Goal: Information Seeking & Learning: Check status

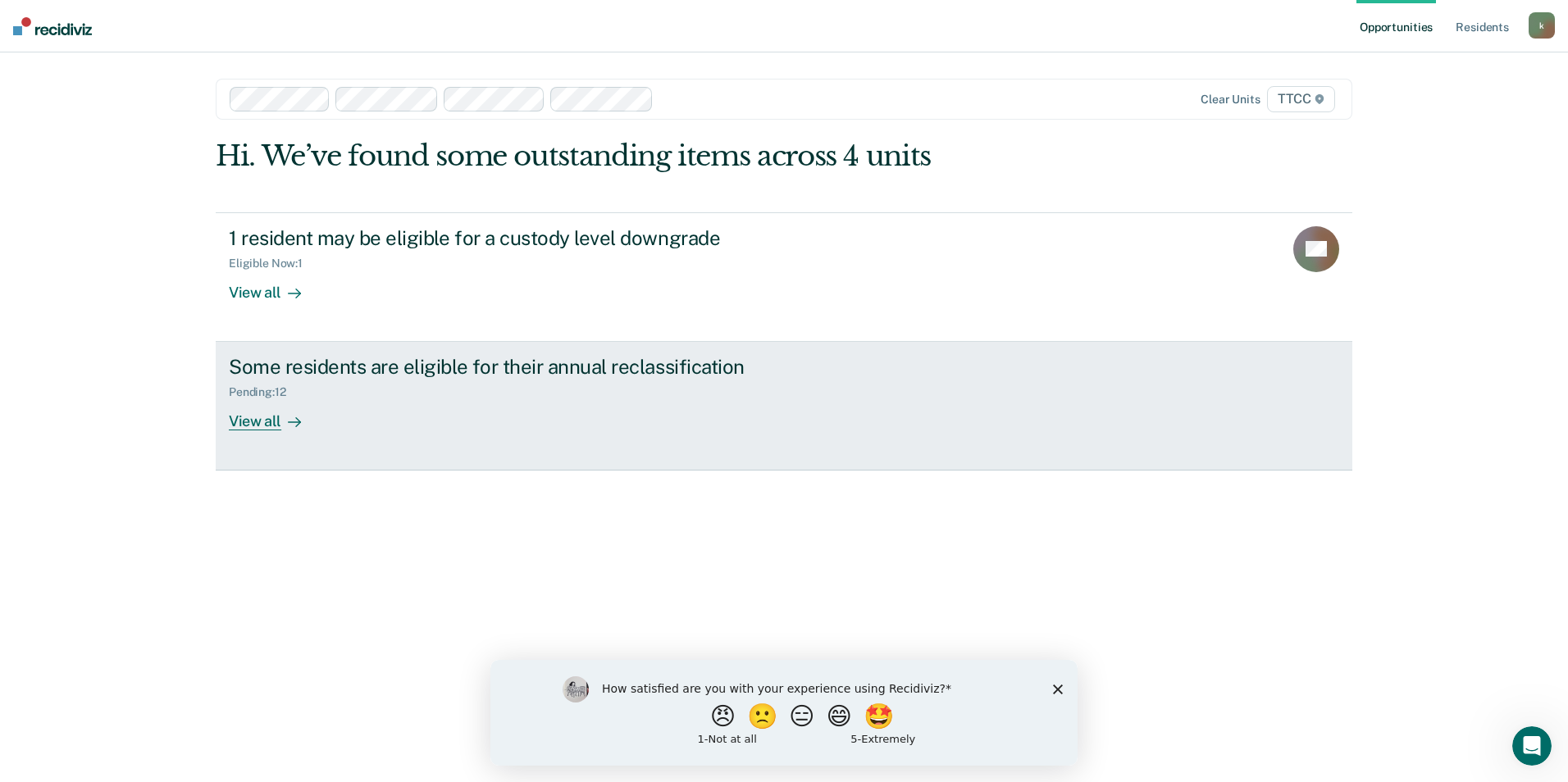
click at [264, 420] on div "View all" at bounding box center [274, 415] width 92 height 32
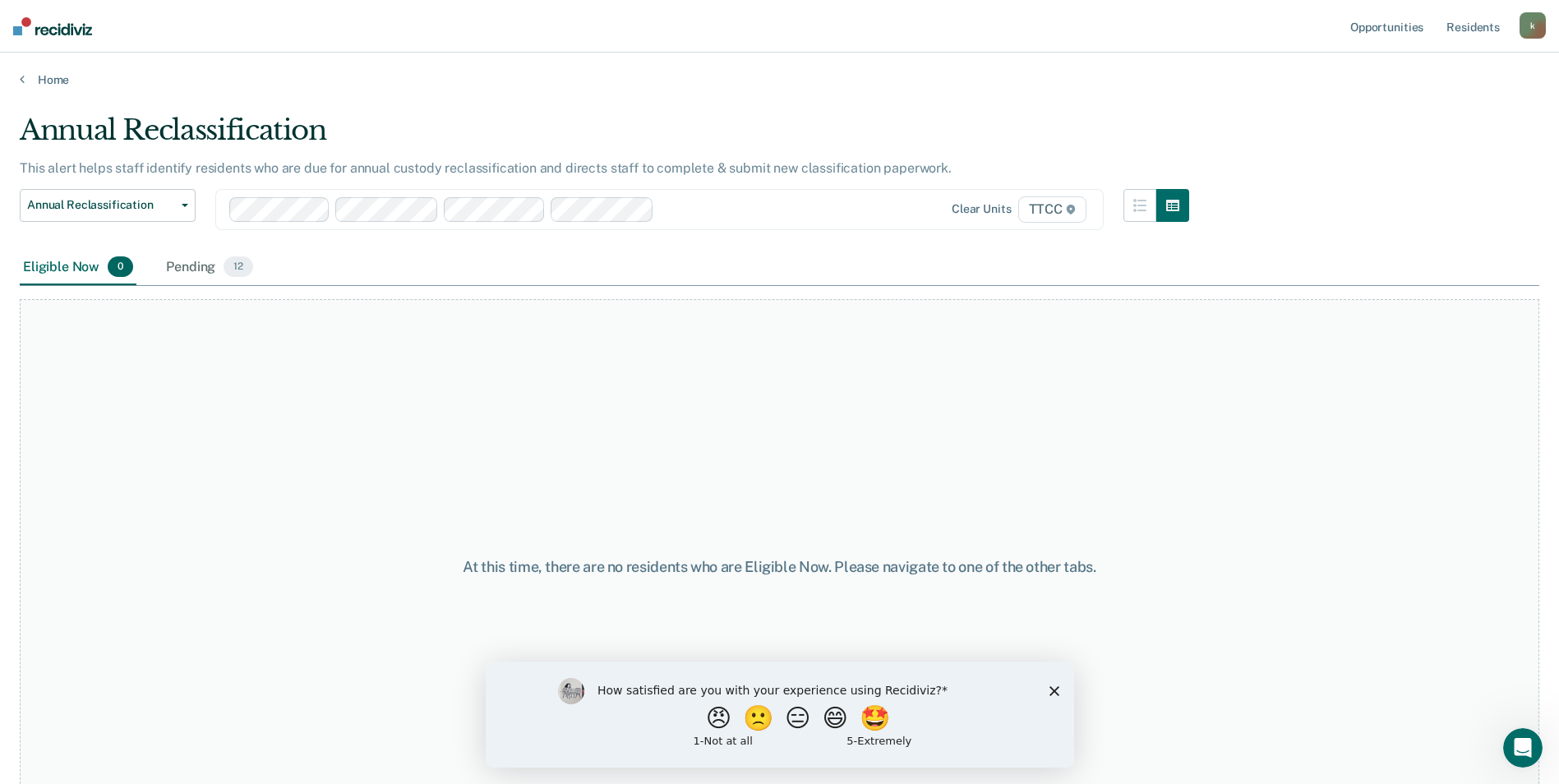
click at [1054, 691] on polygon "Close survey" at bounding box center [1054, 691] width 10 height 10
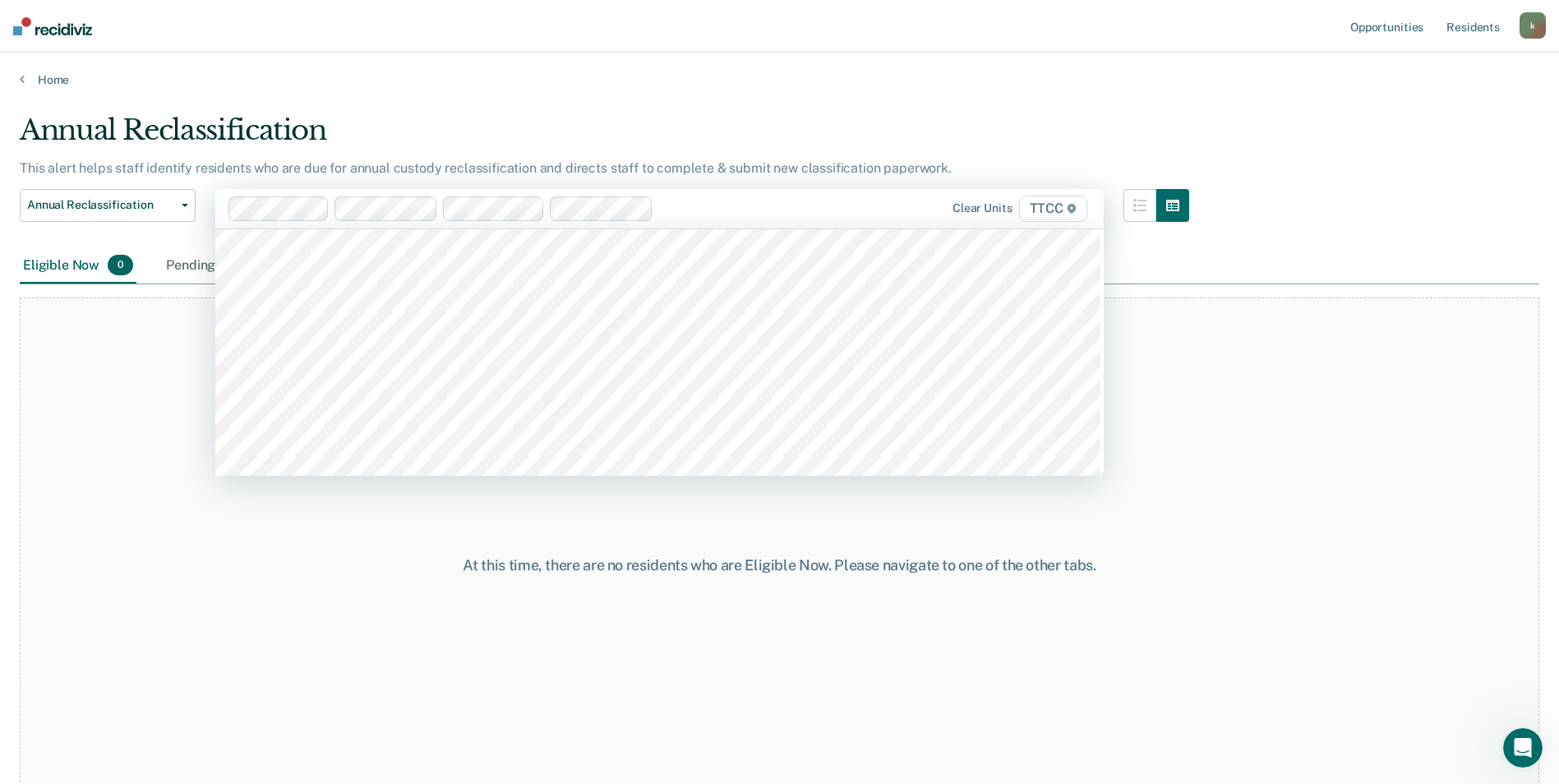
scroll to position [11751, 0]
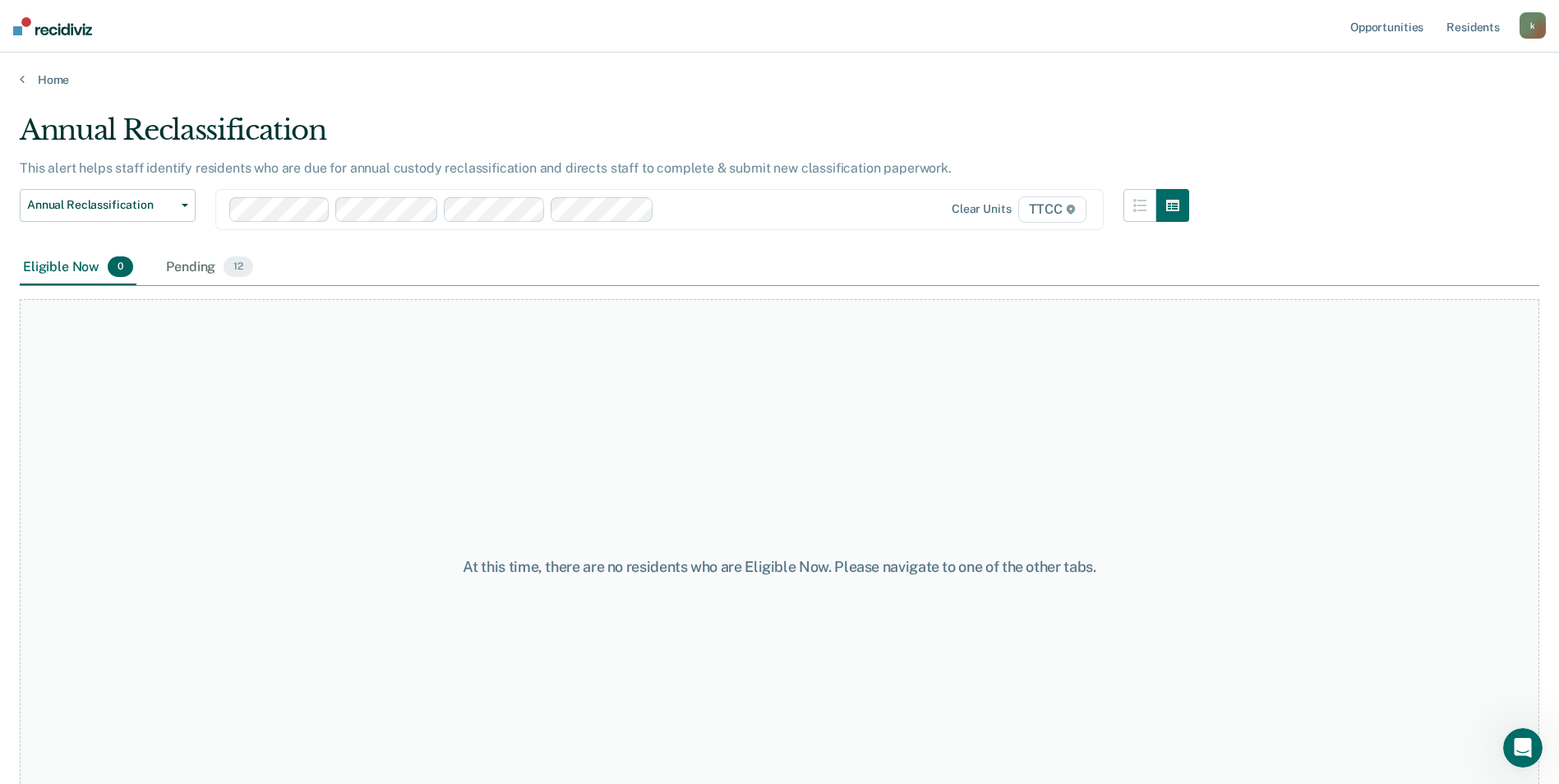
click at [738, 206] on div at bounding box center [745, 208] width 170 height 19
click at [198, 265] on div "Pending 12" at bounding box center [209, 268] width 93 height 36
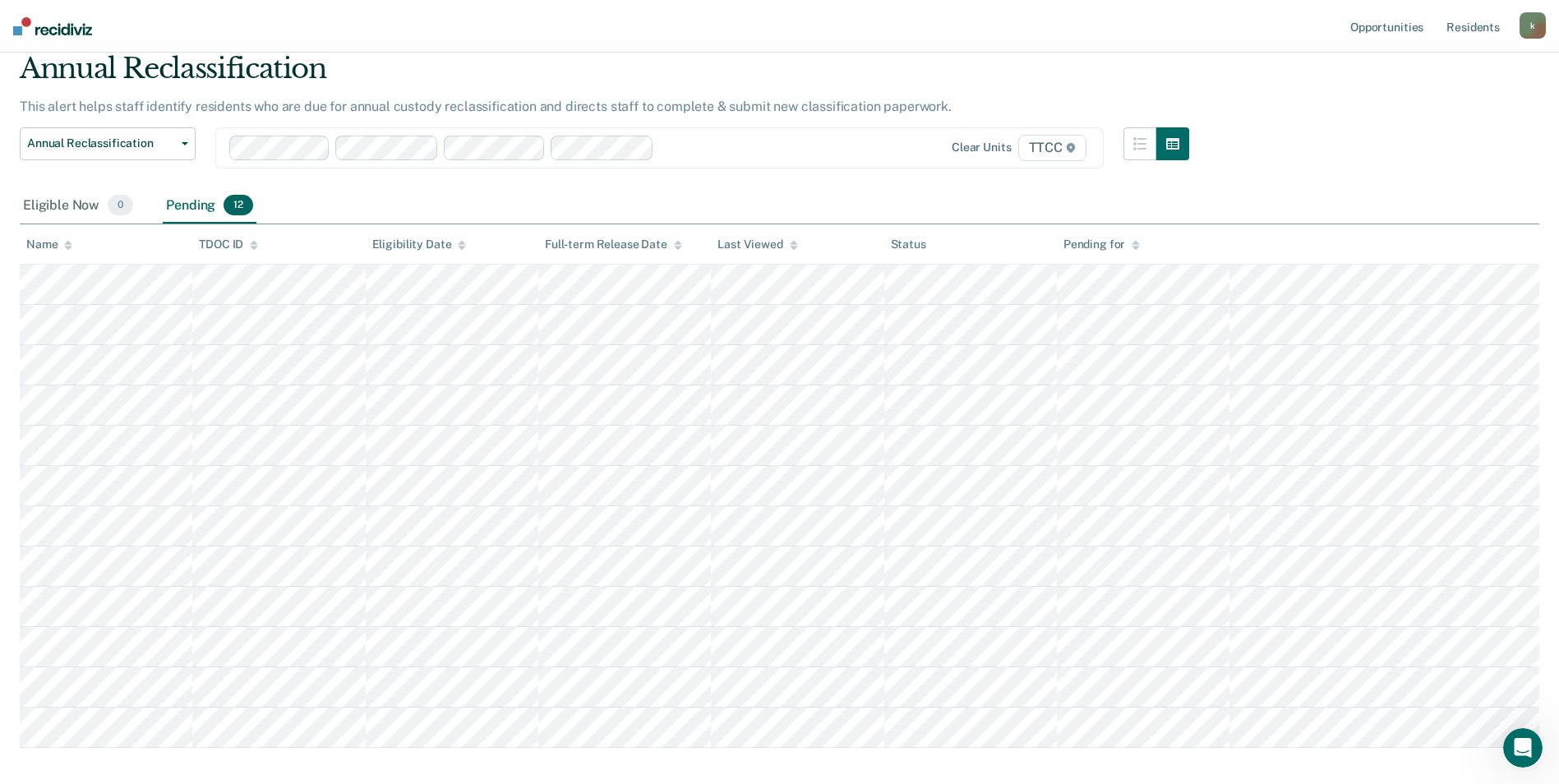
scroll to position [0, 0]
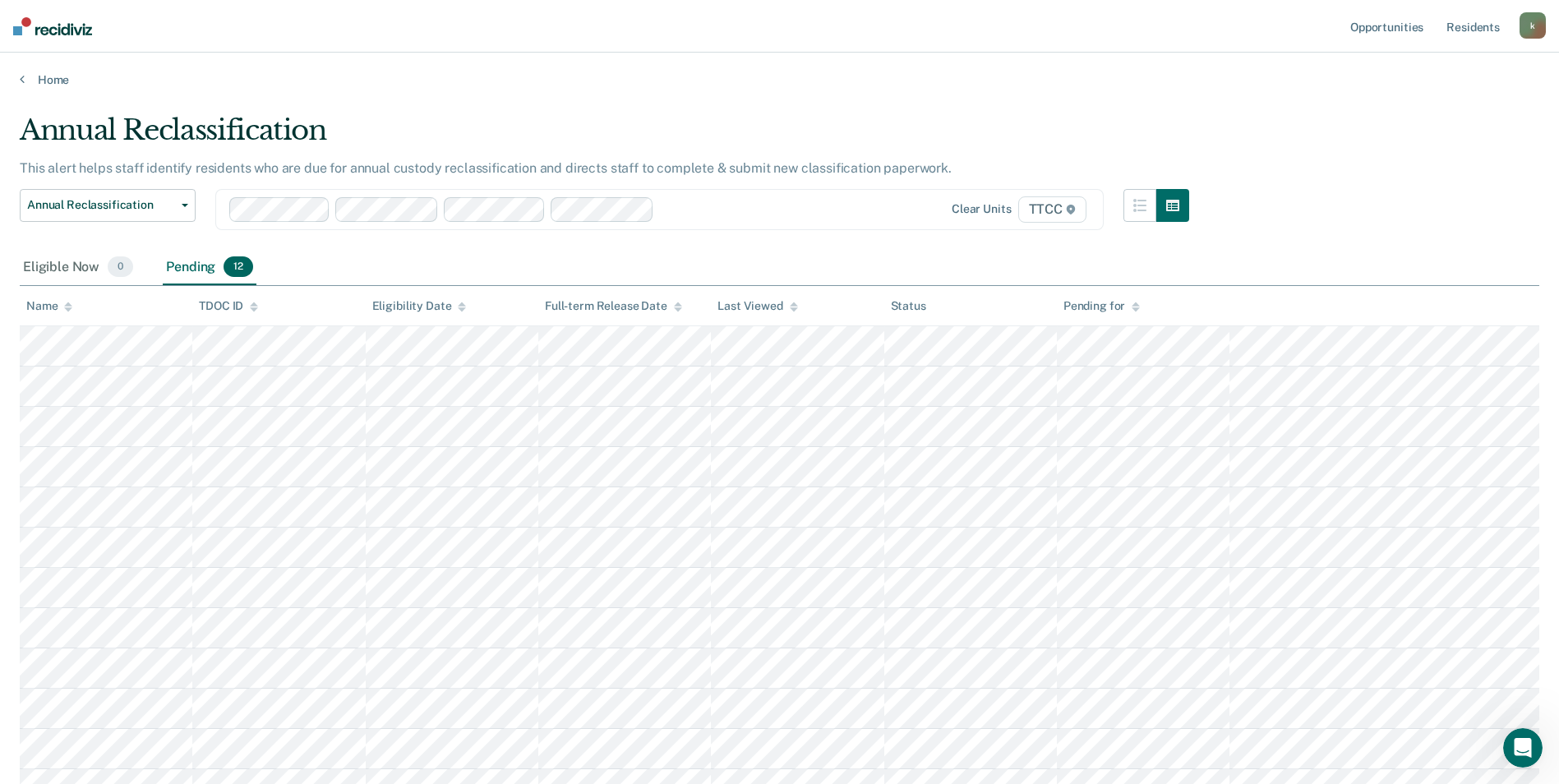
click at [394, 279] on div "Eligible Now 0 Pending 12" at bounding box center [779, 268] width 1519 height 37
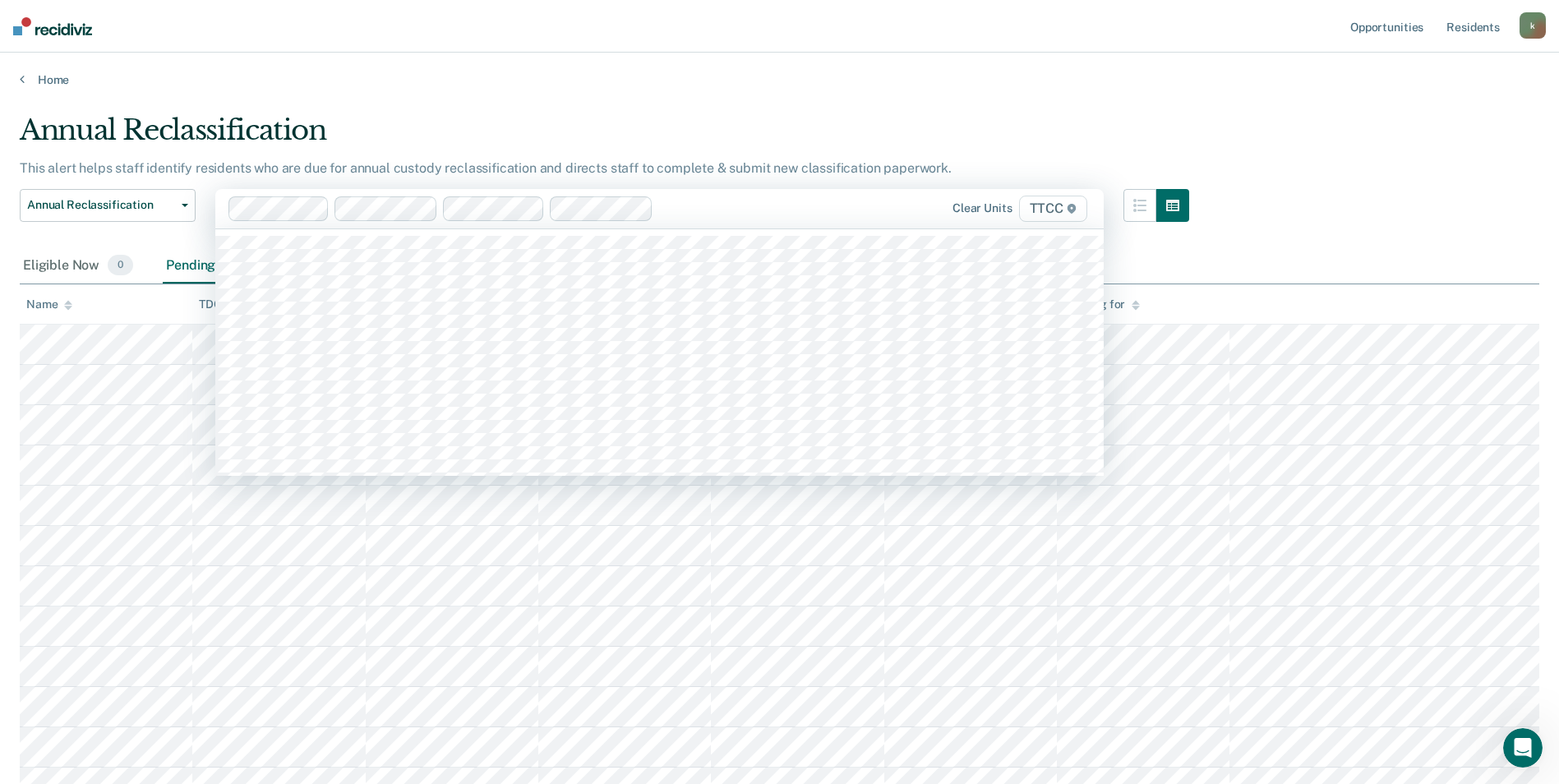
click at [742, 215] on div at bounding box center [745, 208] width 170 height 19
type input "t"
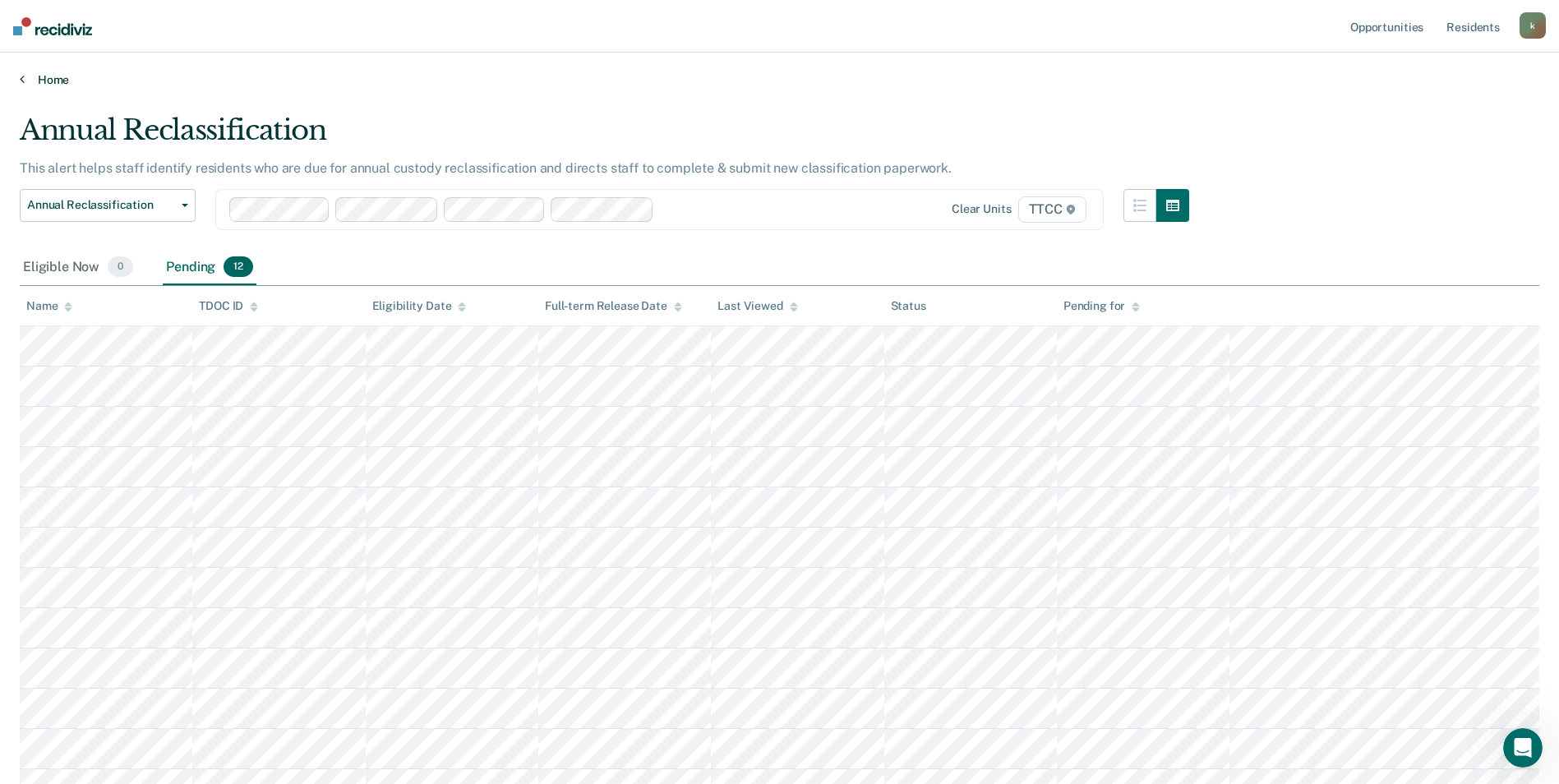
click at [22, 76] on icon at bounding box center [22, 79] width 5 height 13
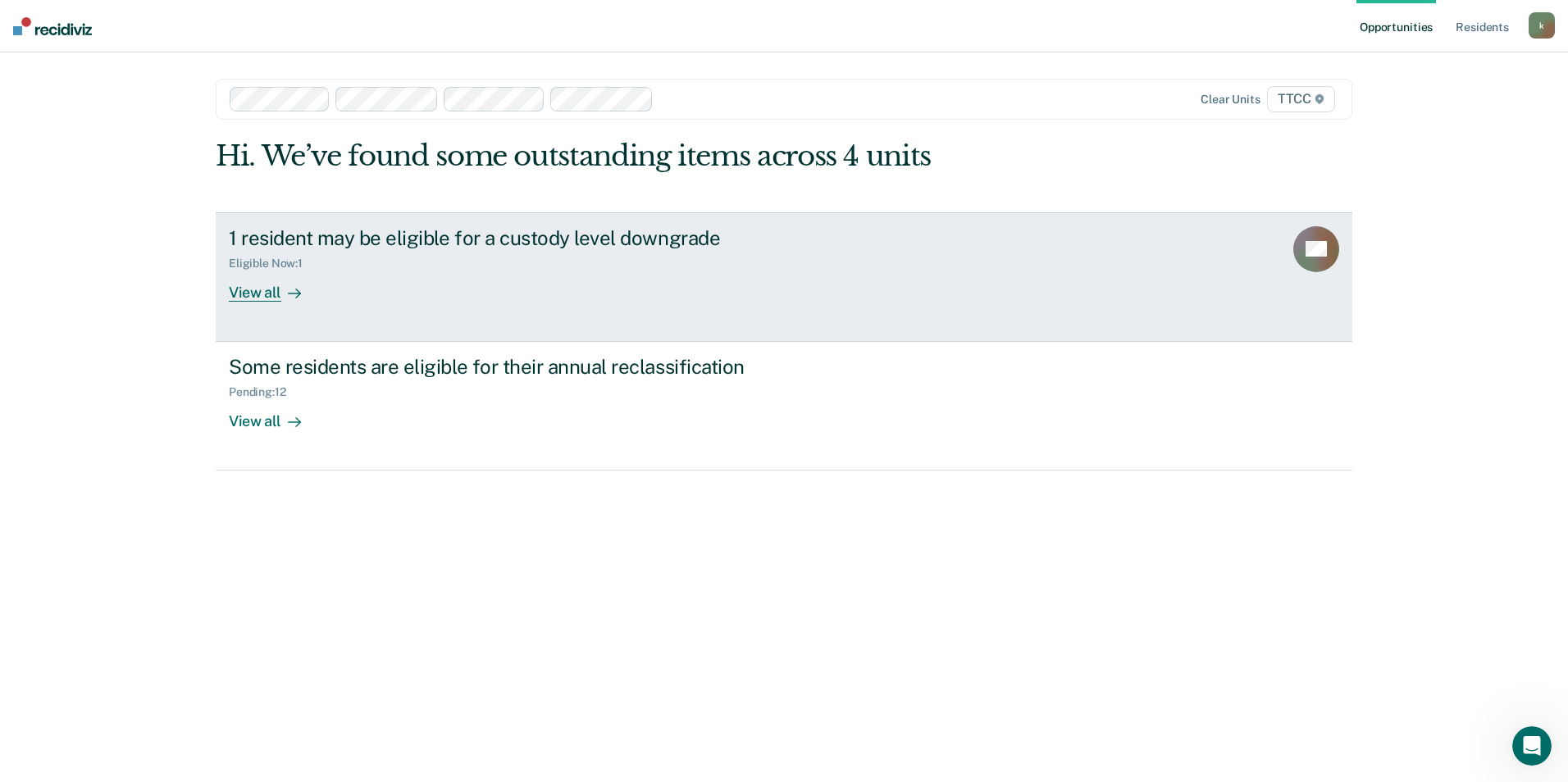
click at [270, 296] on div "View all" at bounding box center [274, 285] width 92 height 32
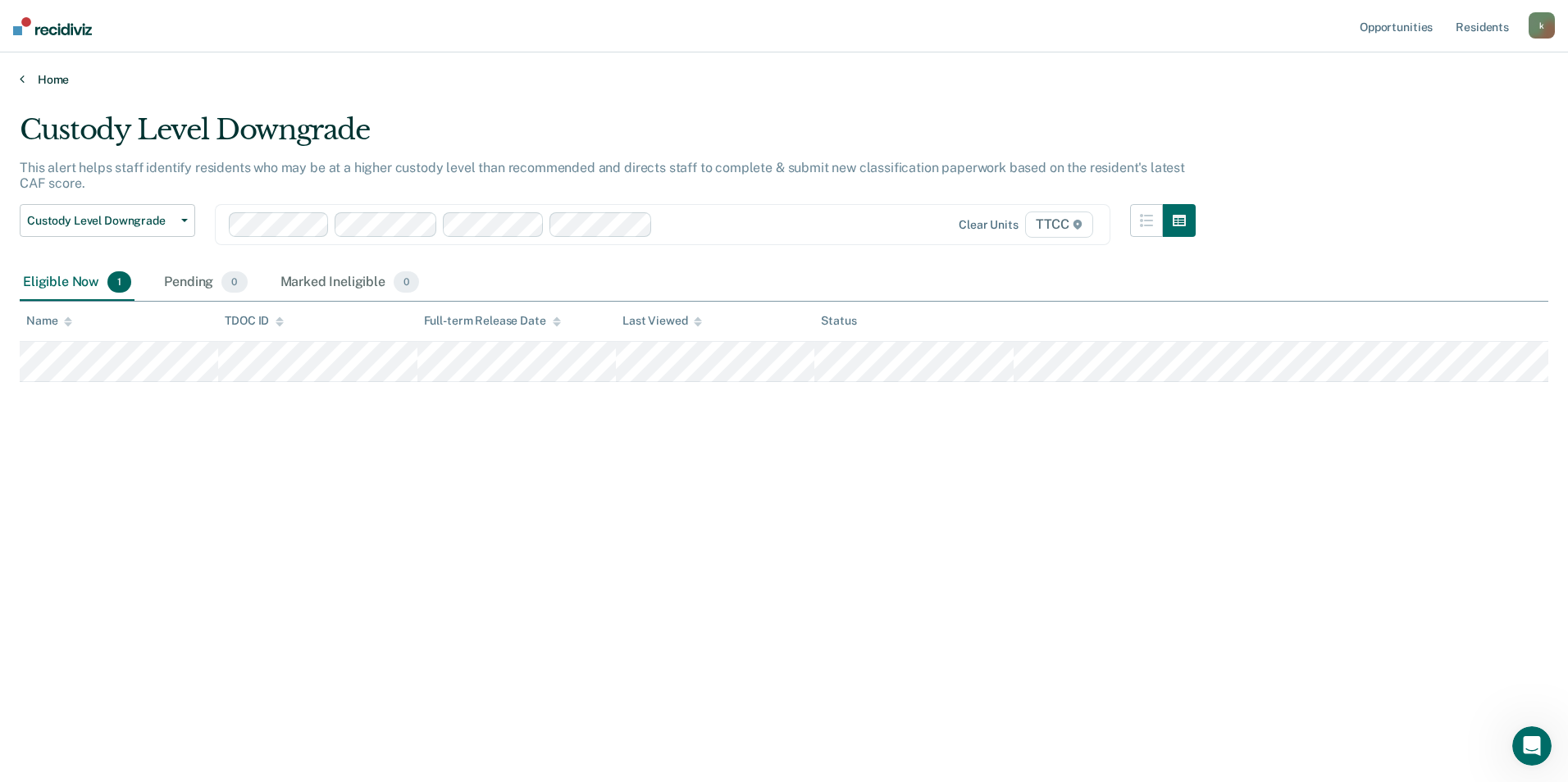
click at [21, 80] on icon at bounding box center [22, 78] width 5 height 13
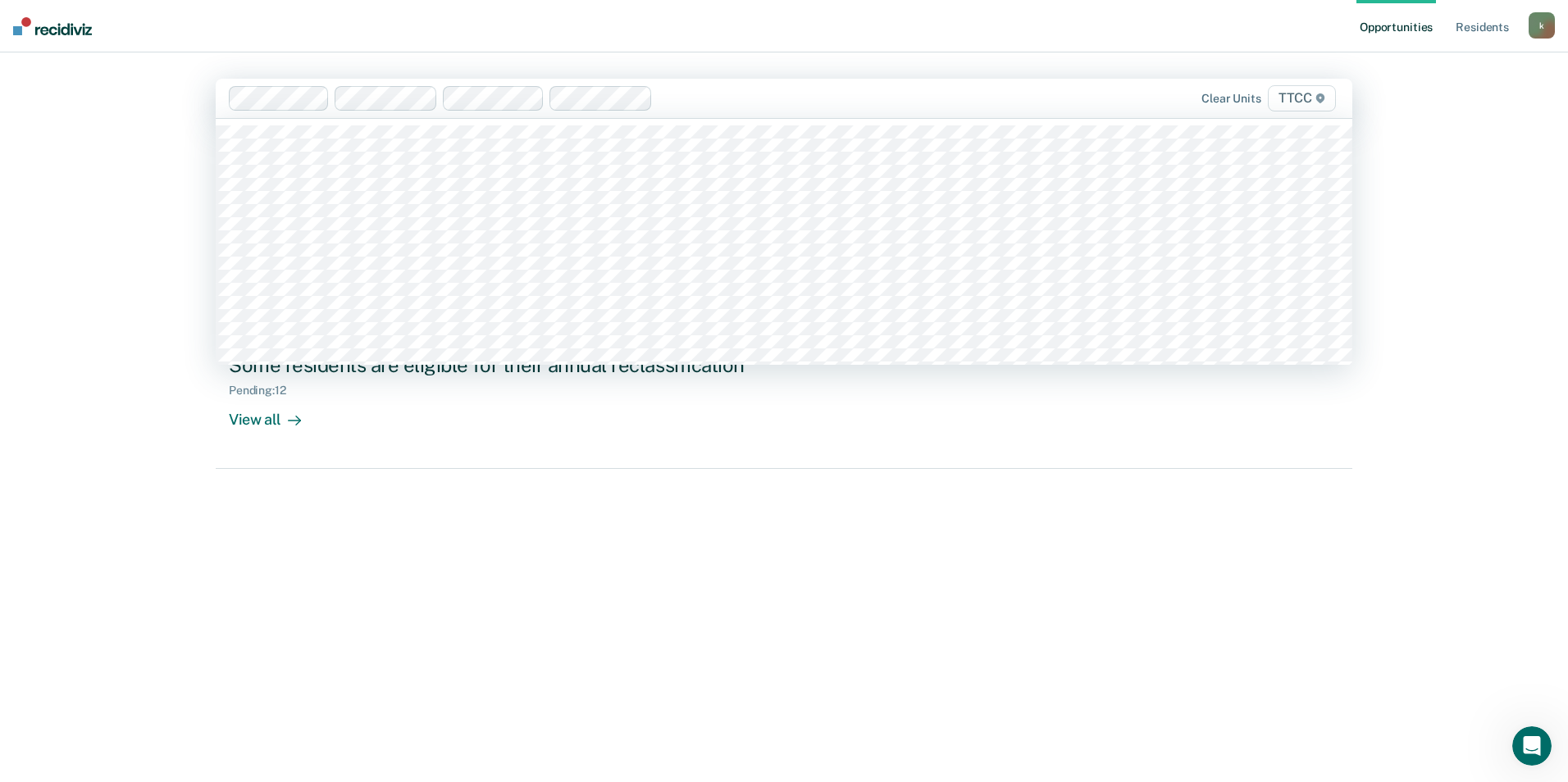
click at [696, 101] on div at bounding box center [832, 97] width 345 height 19
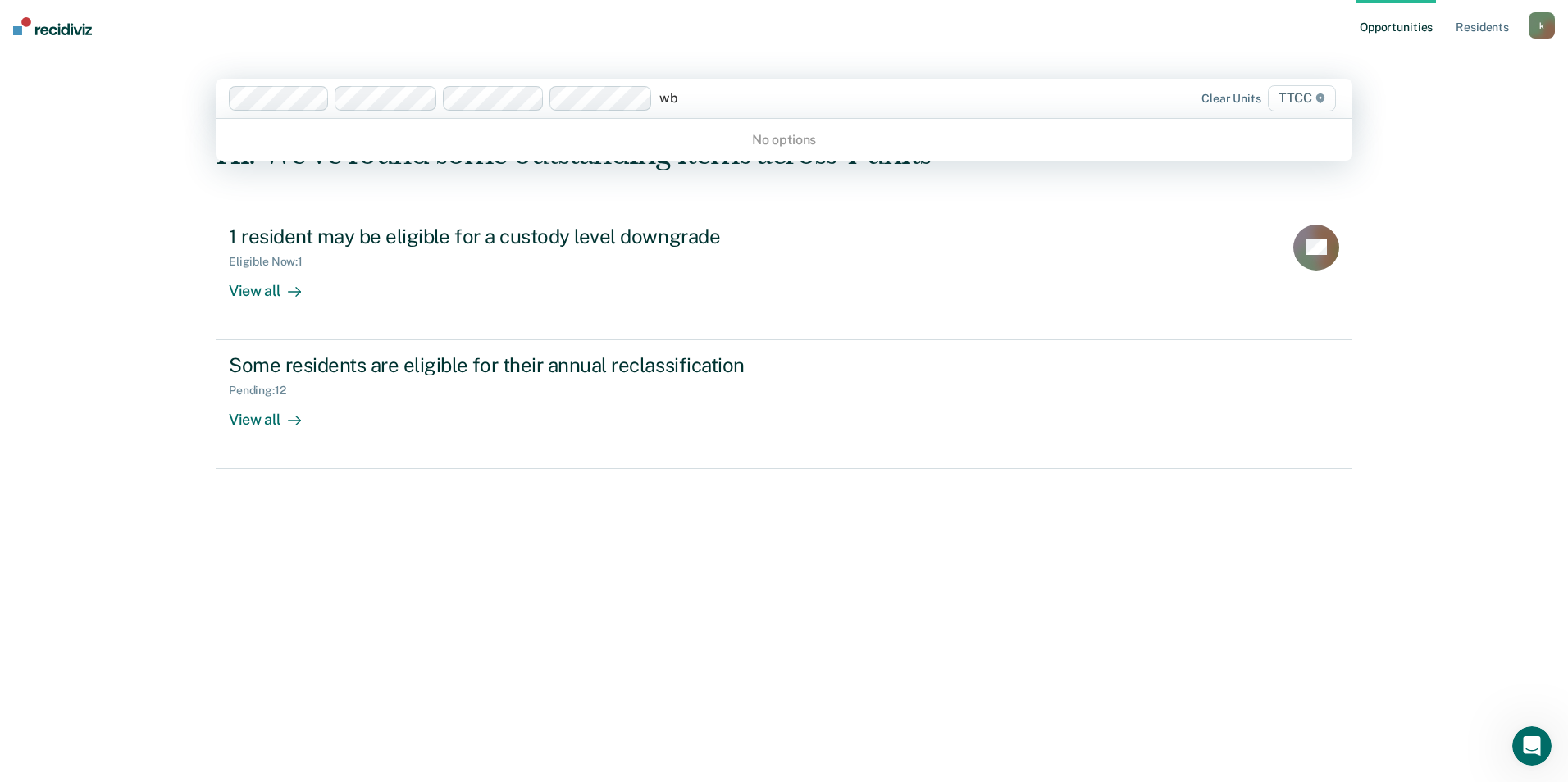
type input "w"
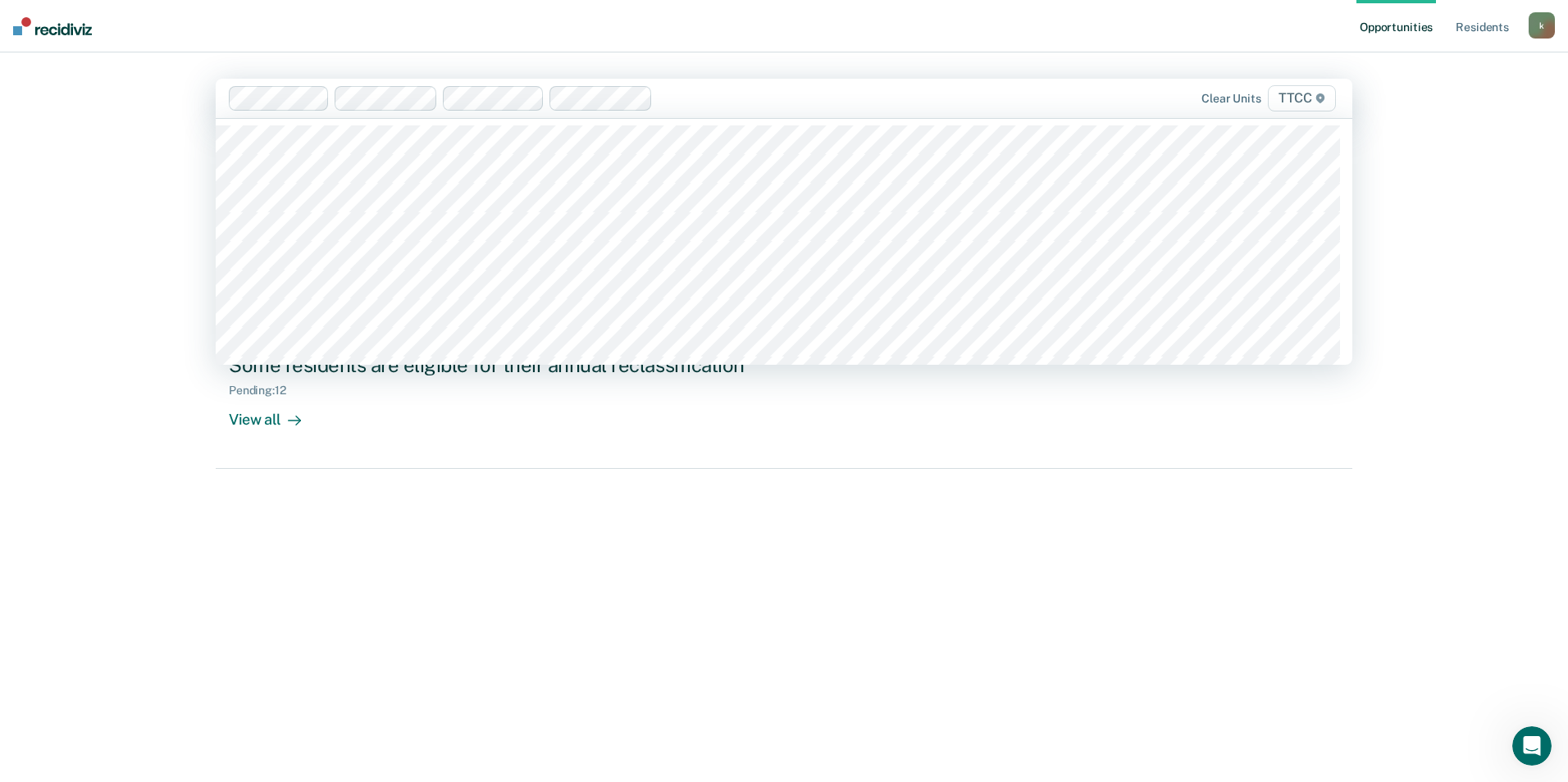
click at [1293, 99] on span "TTCC" at bounding box center [1301, 98] width 68 height 26
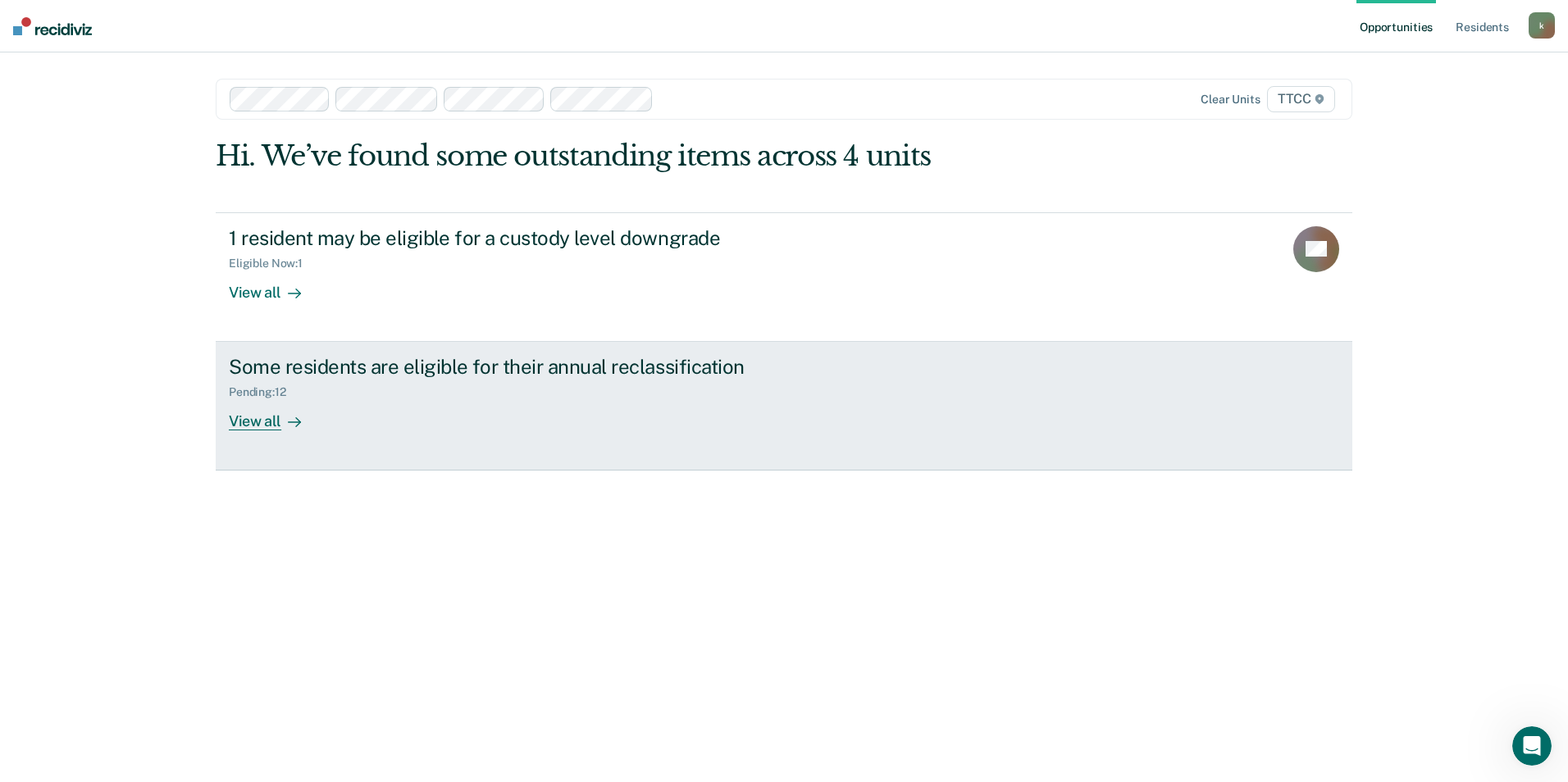
click at [276, 422] on div "View all" at bounding box center [274, 415] width 92 height 32
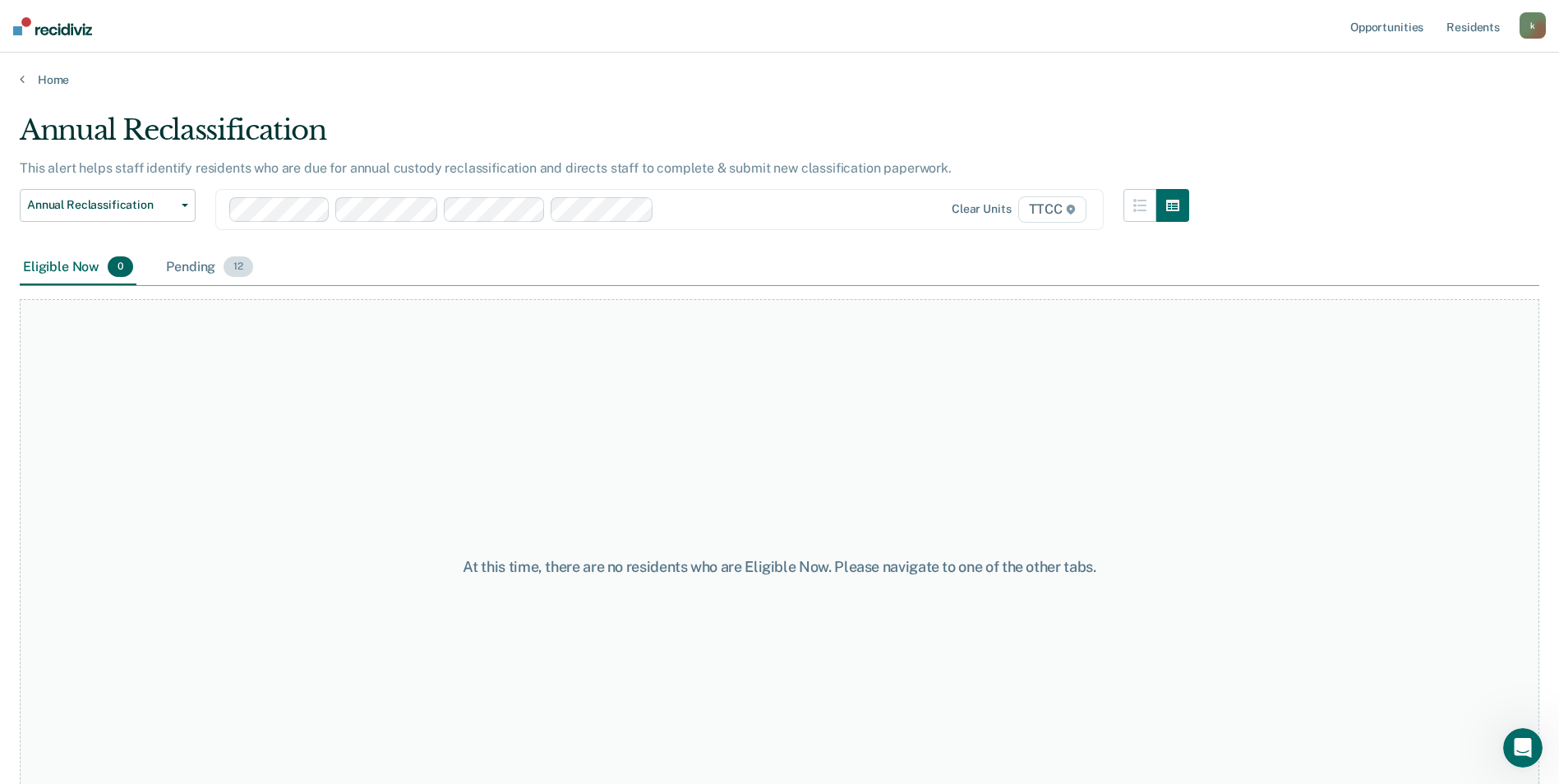
click at [198, 263] on div "Pending 12" at bounding box center [209, 268] width 93 height 36
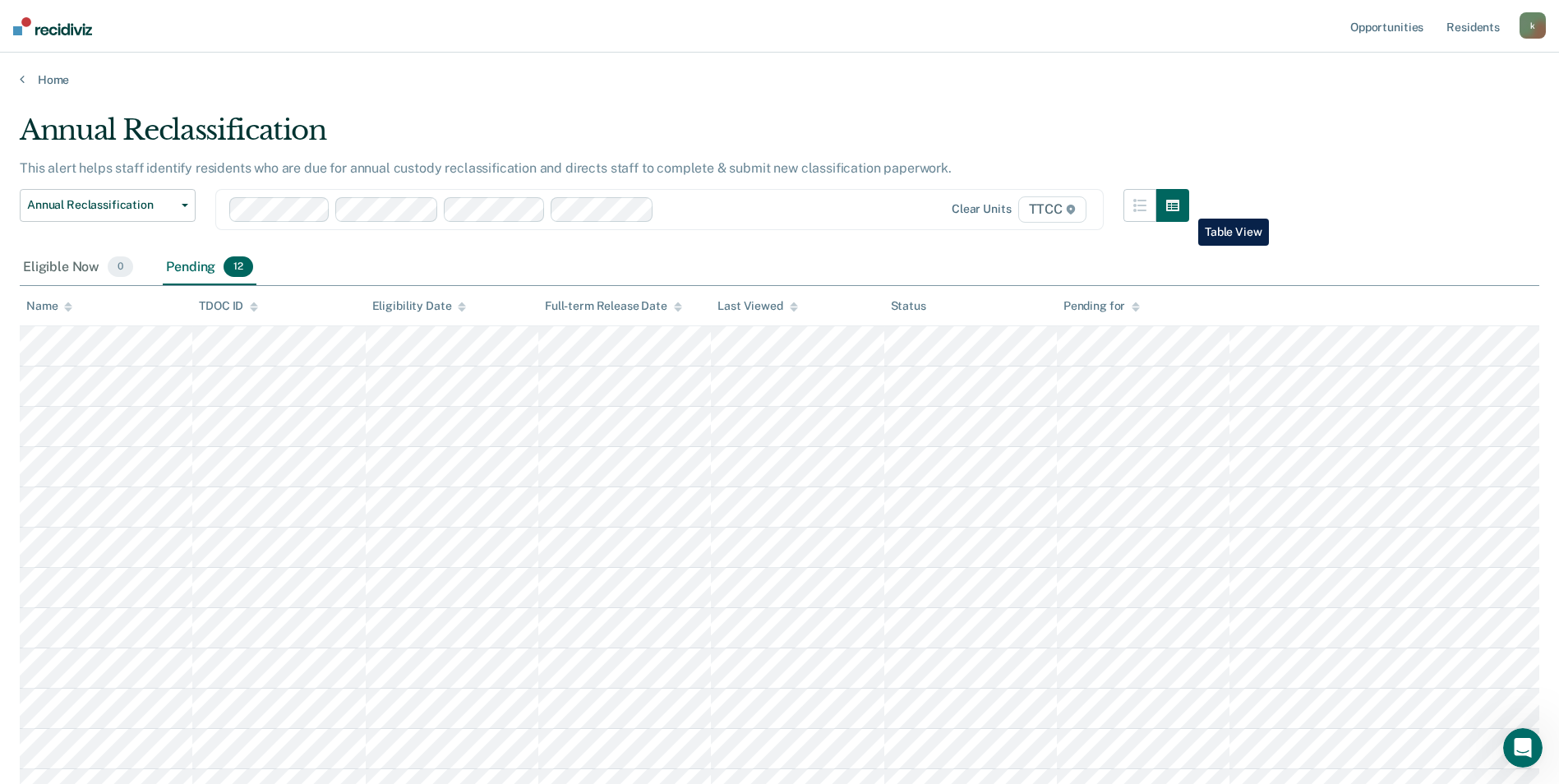
click at [1179, 206] on icon "button" at bounding box center [1173, 205] width 13 height 13
click at [1056, 211] on span "TTCC" at bounding box center [1052, 209] width 68 height 26
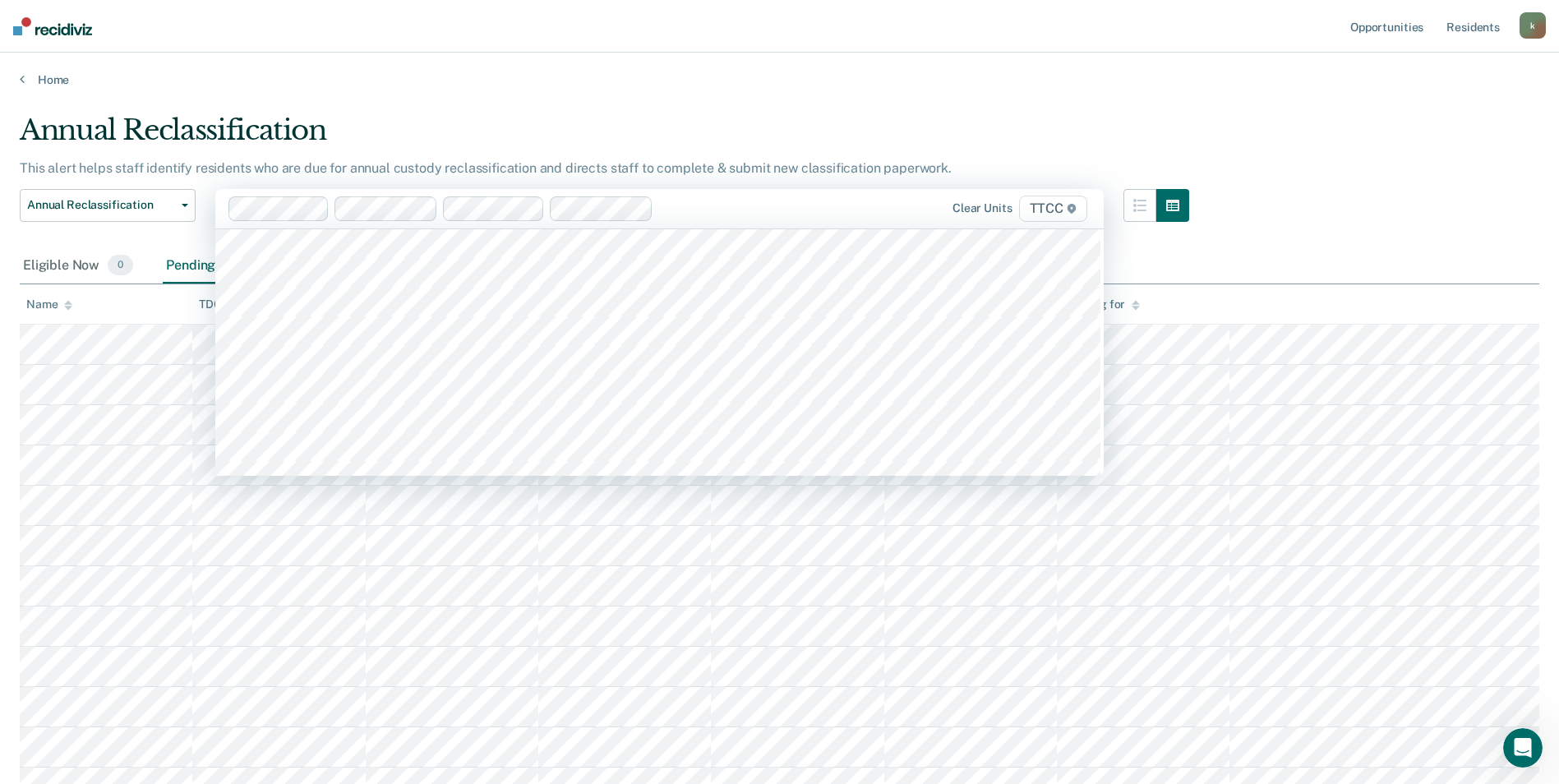
scroll to position [11422, 0]
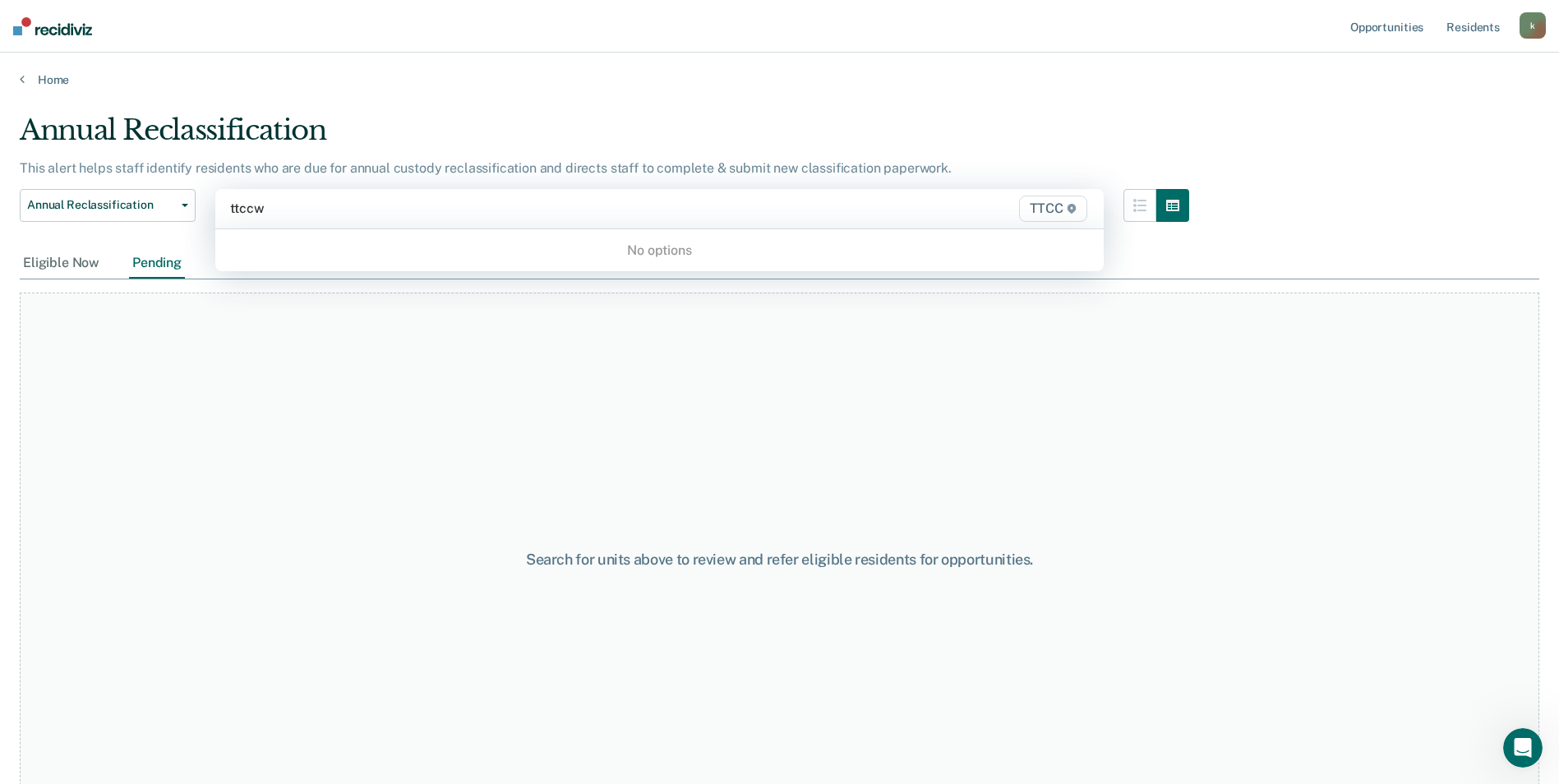
type input "ttcc"
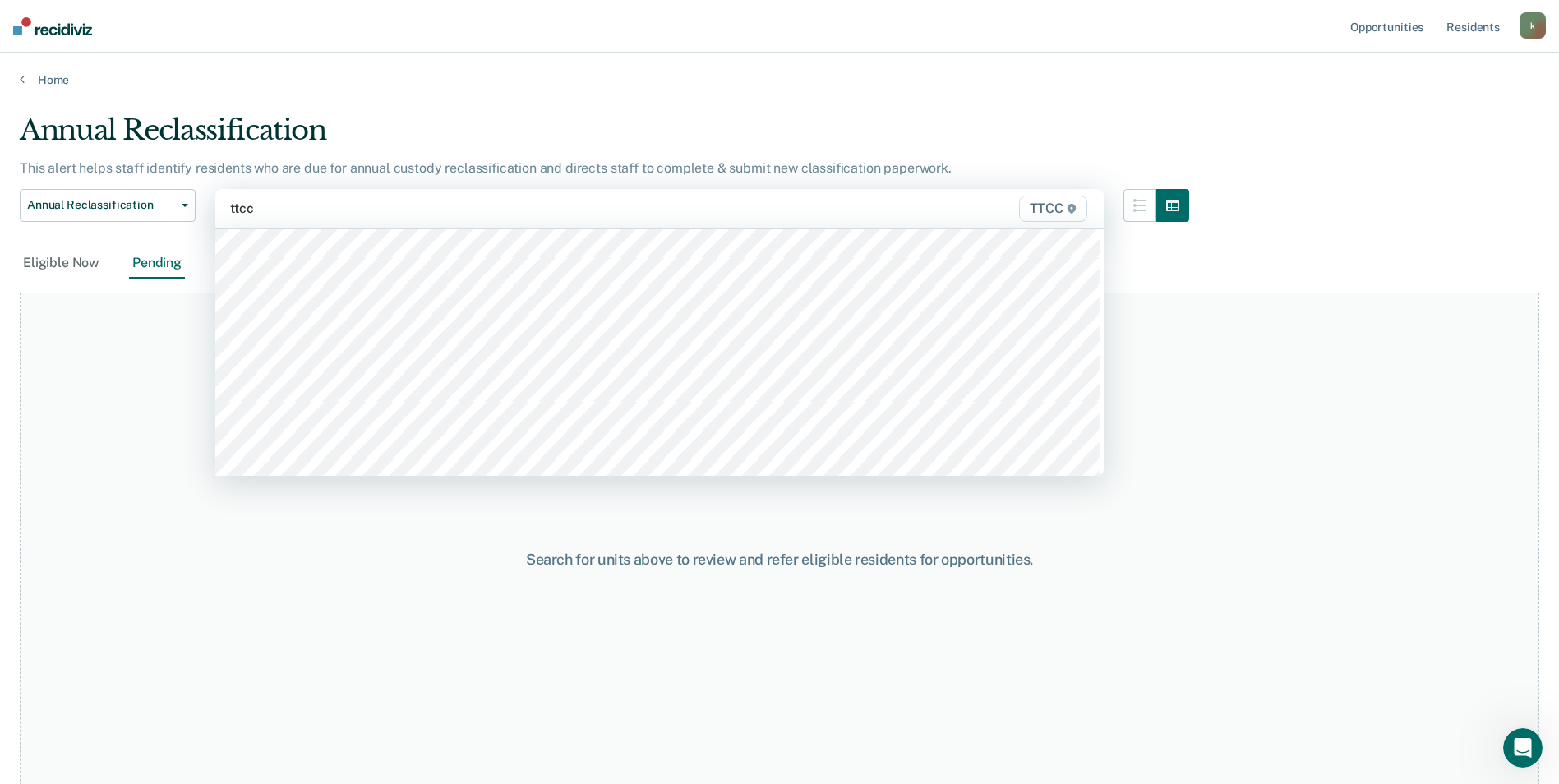
scroll to position [923, 0]
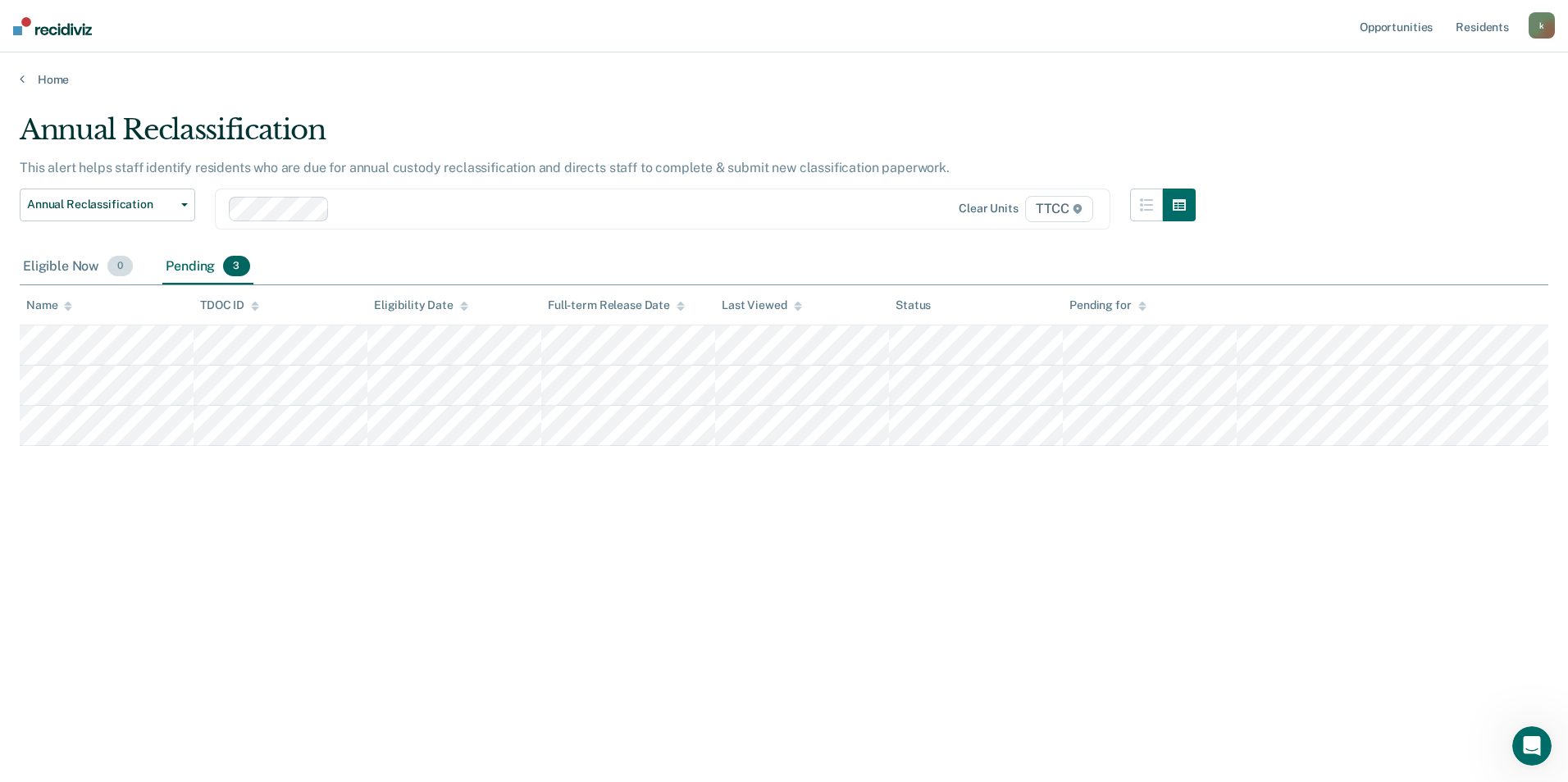
click at [84, 267] on div "Eligible Now 0" at bounding box center [78, 267] width 116 height 36
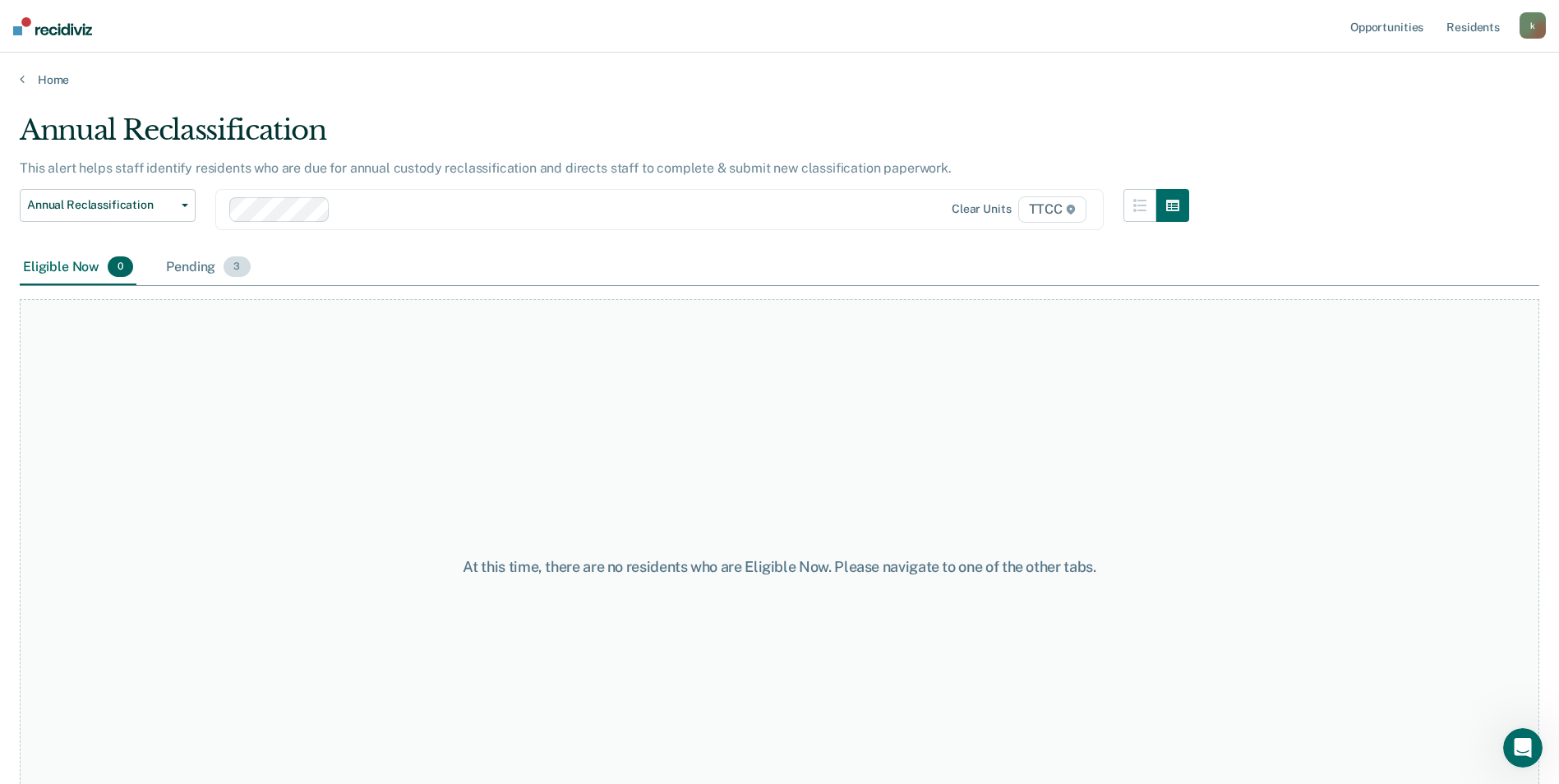
click at [187, 261] on div "Pending 3" at bounding box center [208, 268] width 90 height 36
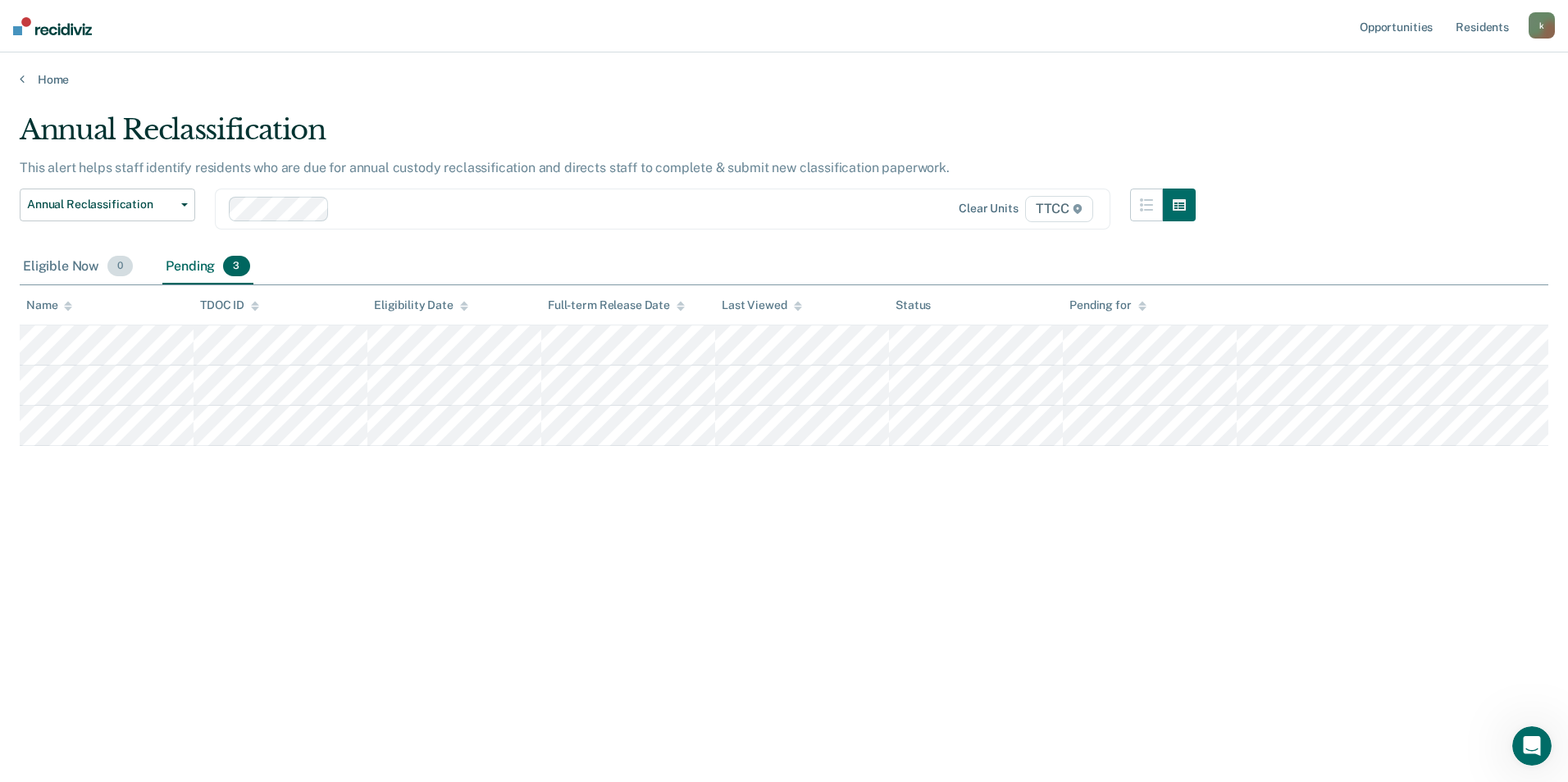
click at [82, 266] on div "Eligible Now 0" at bounding box center [78, 267] width 116 height 36
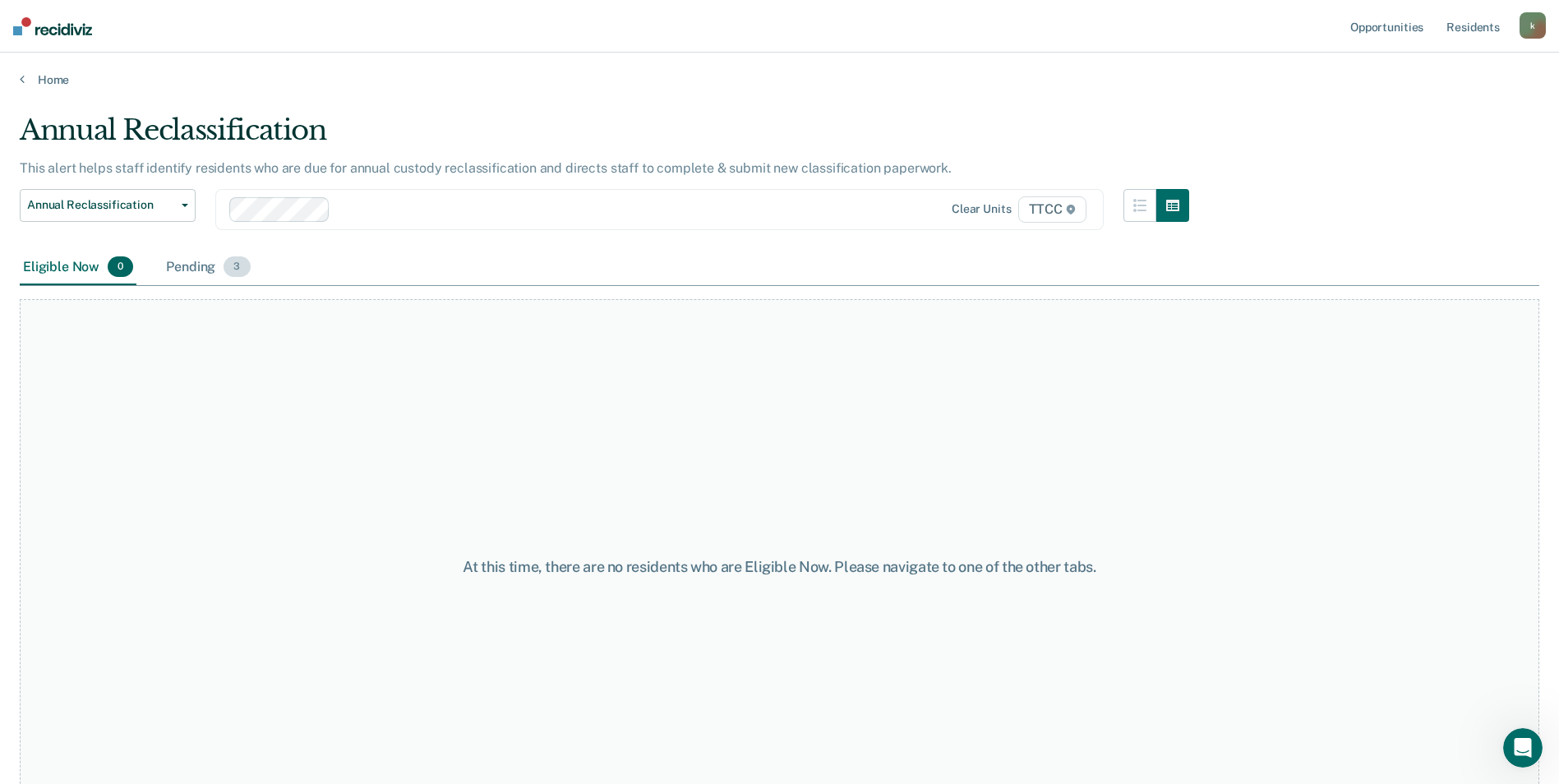
click at [194, 269] on div "Pending 3" at bounding box center [208, 268] width 90 height 36
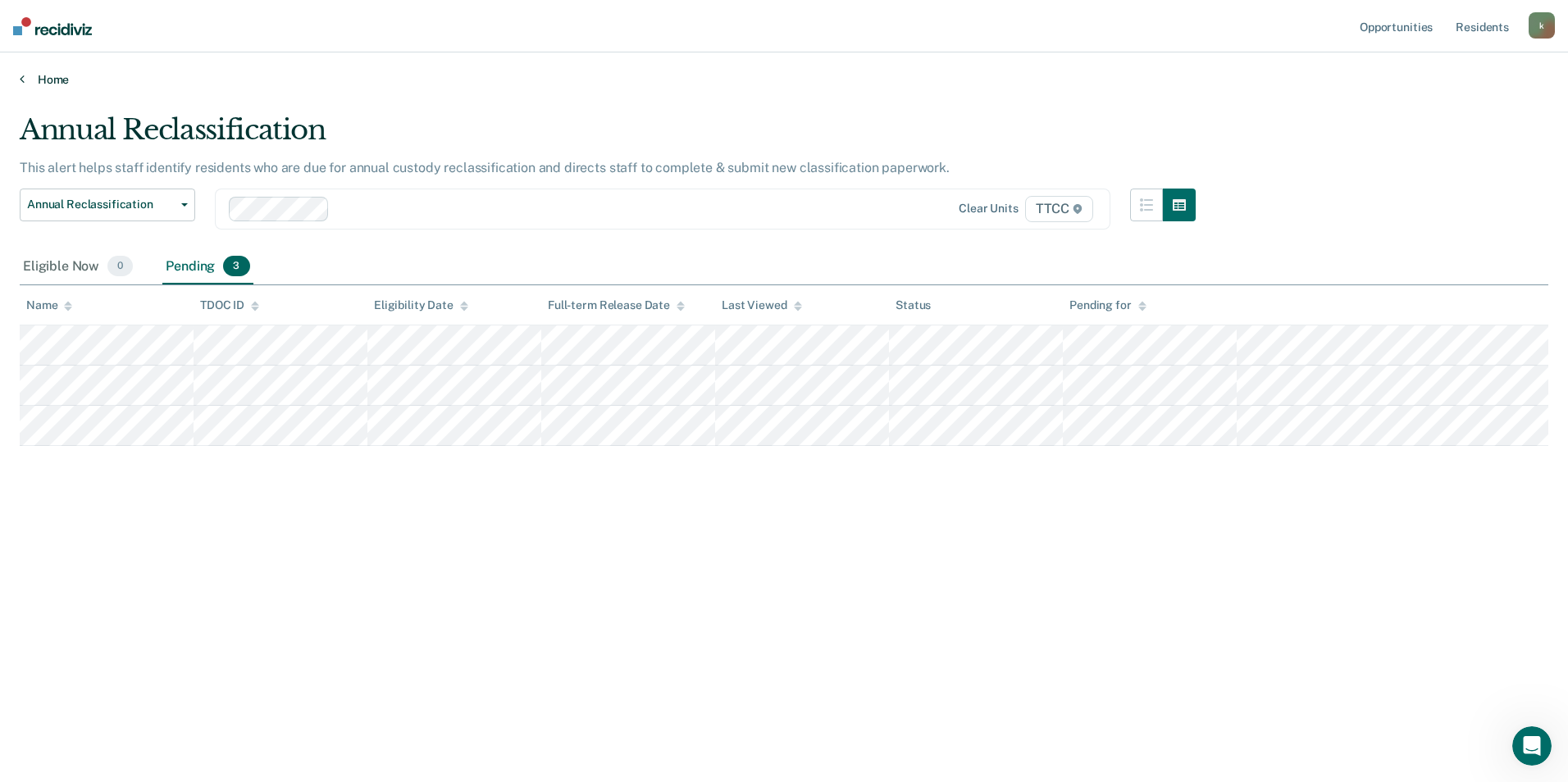
click at [22, 82] on icon at bounding box center [22, 78] width 5 height 13
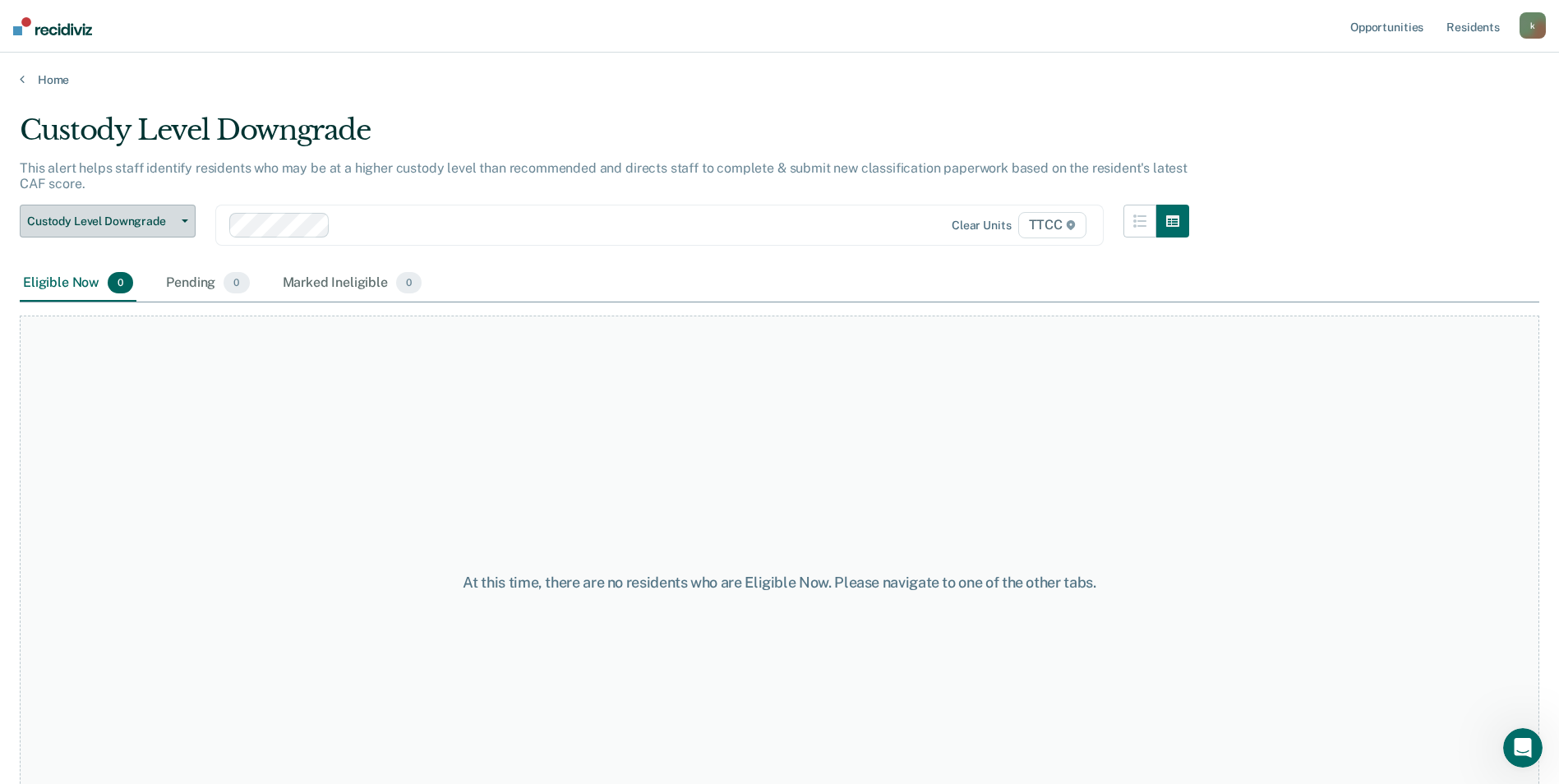
click at [188, 221] on icon "button" at bounding box center [185, 221] width 7 height 3
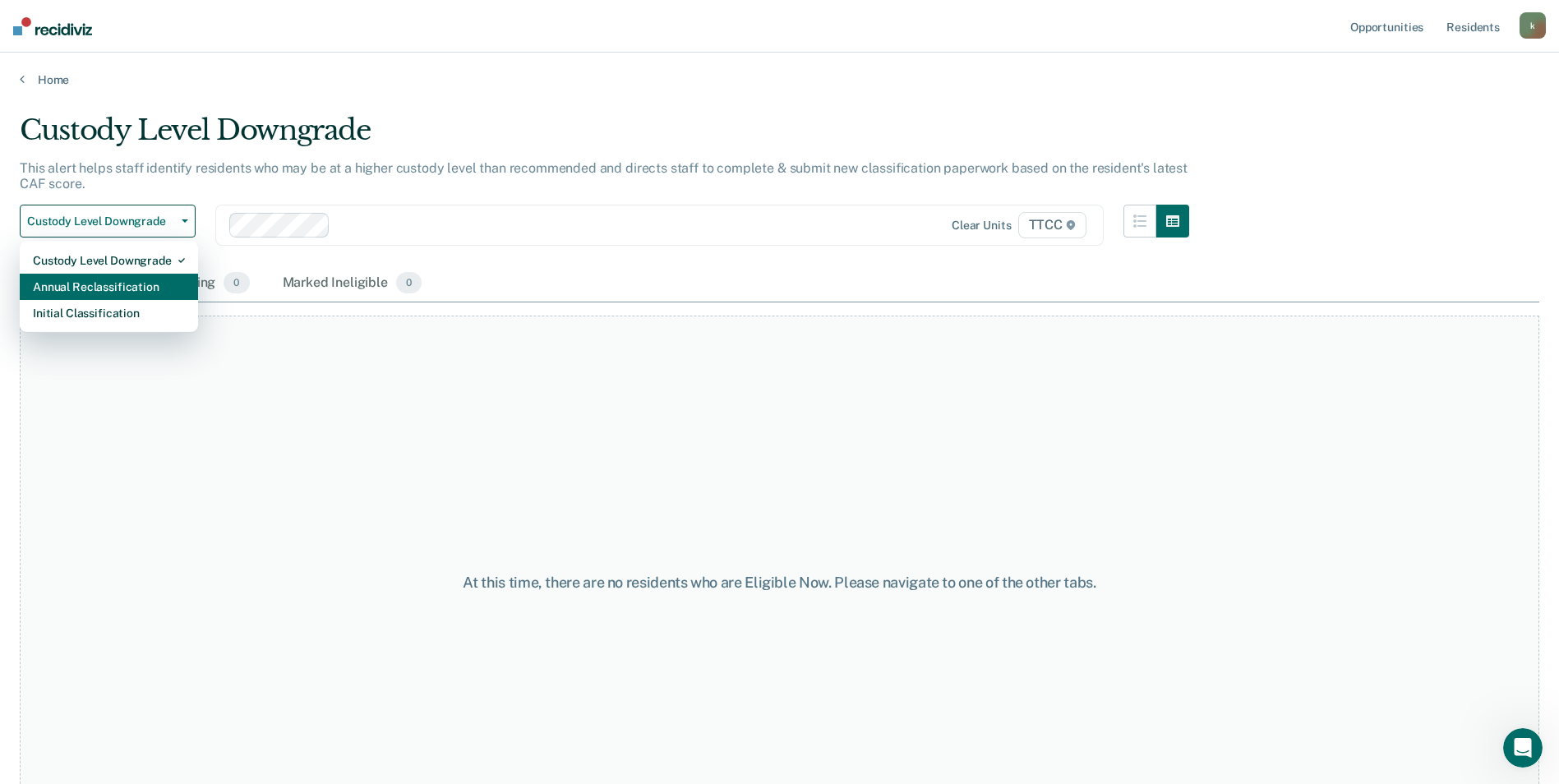
click at [103, 292] on div "Annual Reclassification" at bounding box center [109, 287] width 152 height 26
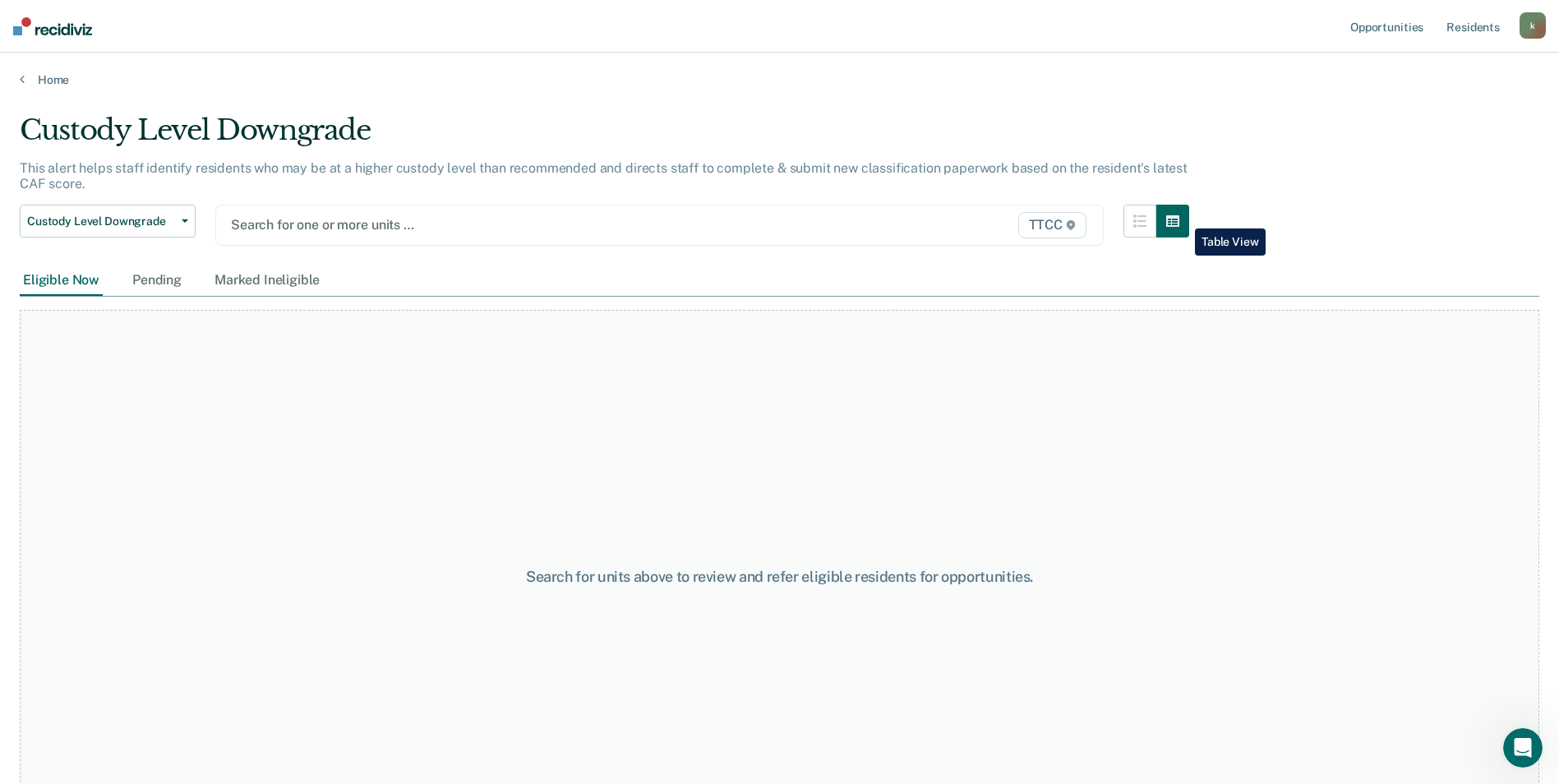
click at [1179, 216] on icon "button" at bounding box center [1173, 221] width 13 height 12
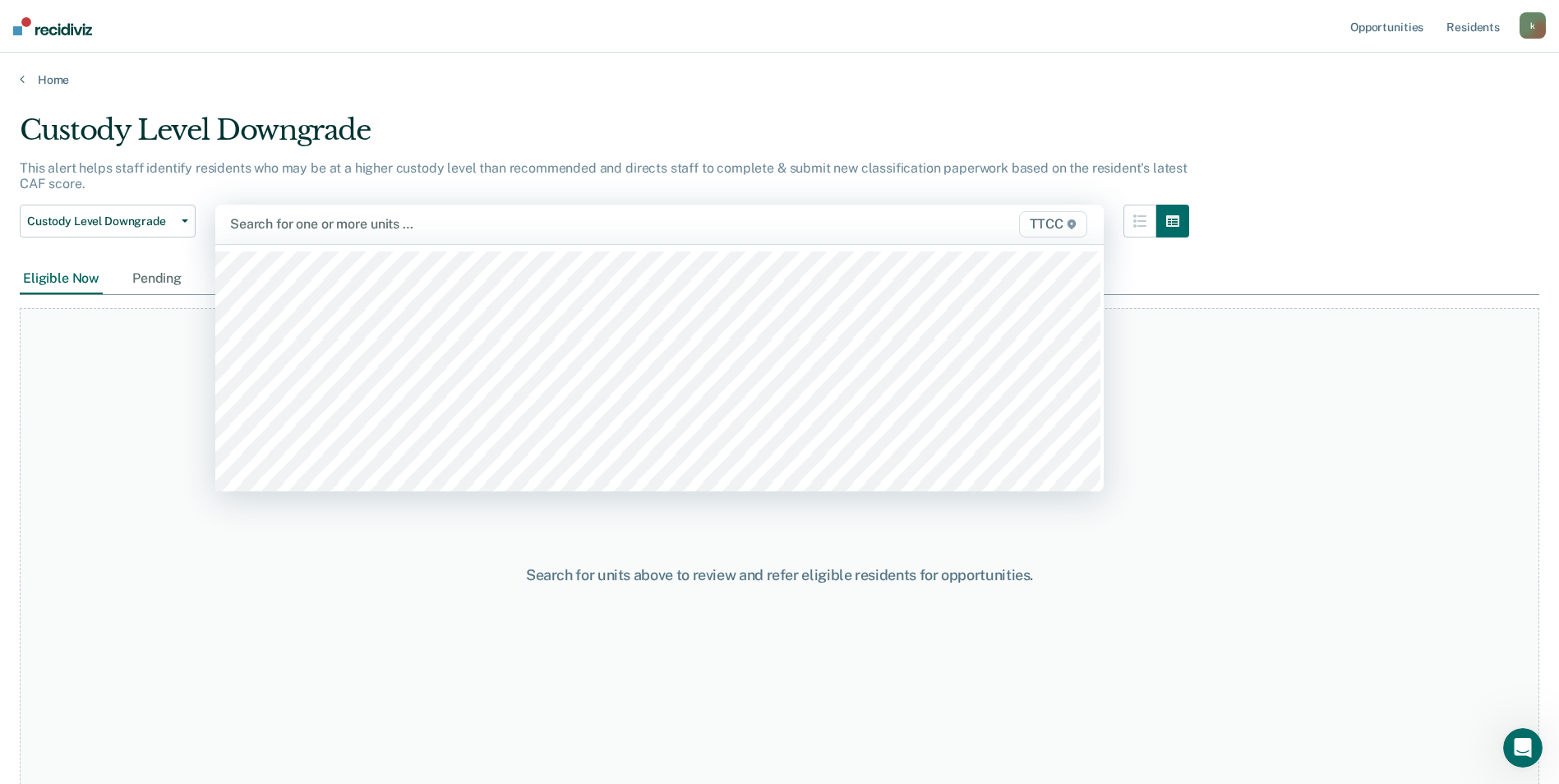
click at [1049, 222] on span "TTCC" at bounding box center [1053, 224] width 68 height 26
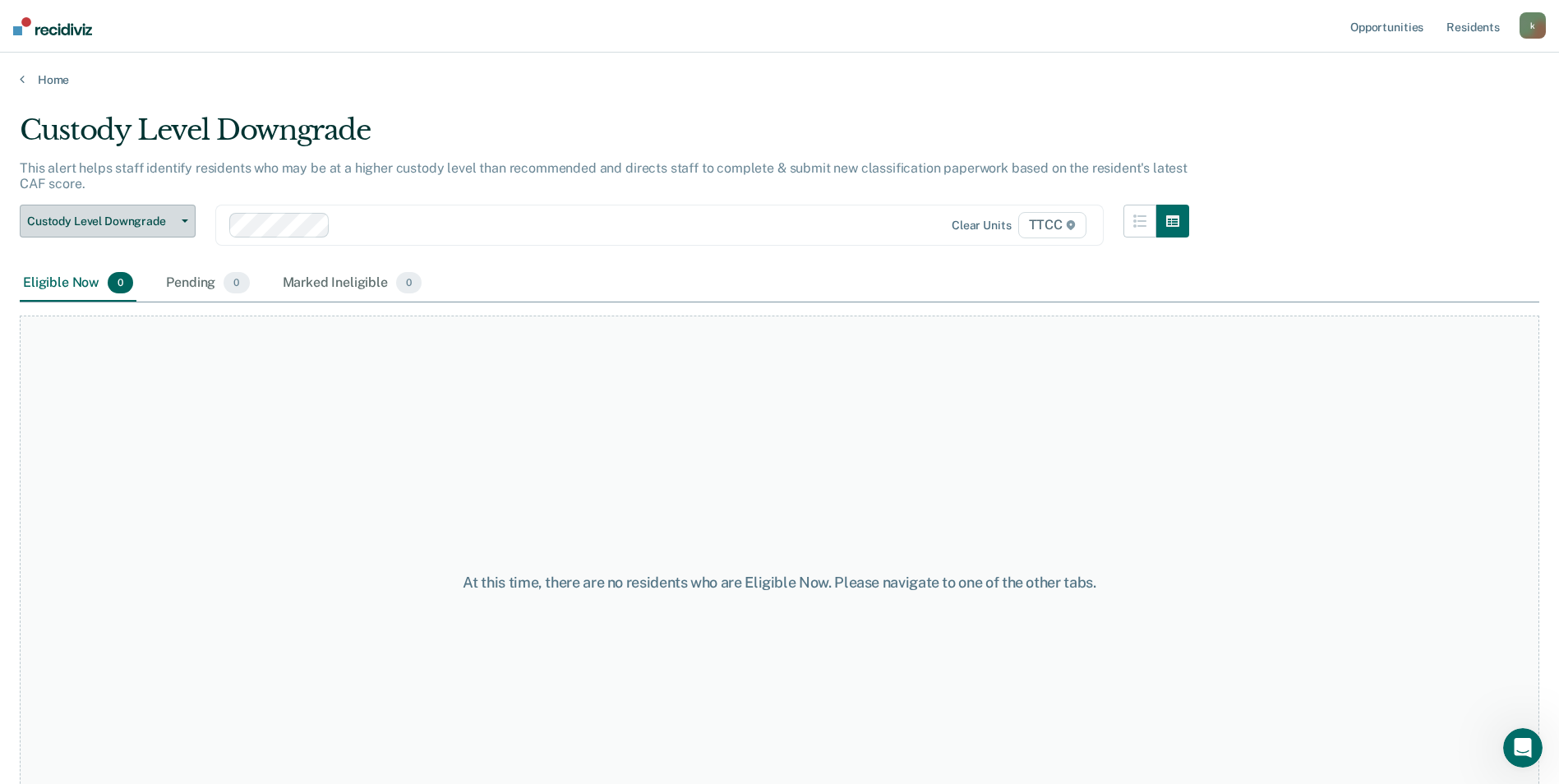
click at [182, 217] on button "Custody Level Downgrade" at bounding box center [108, 221] width 176 height 33
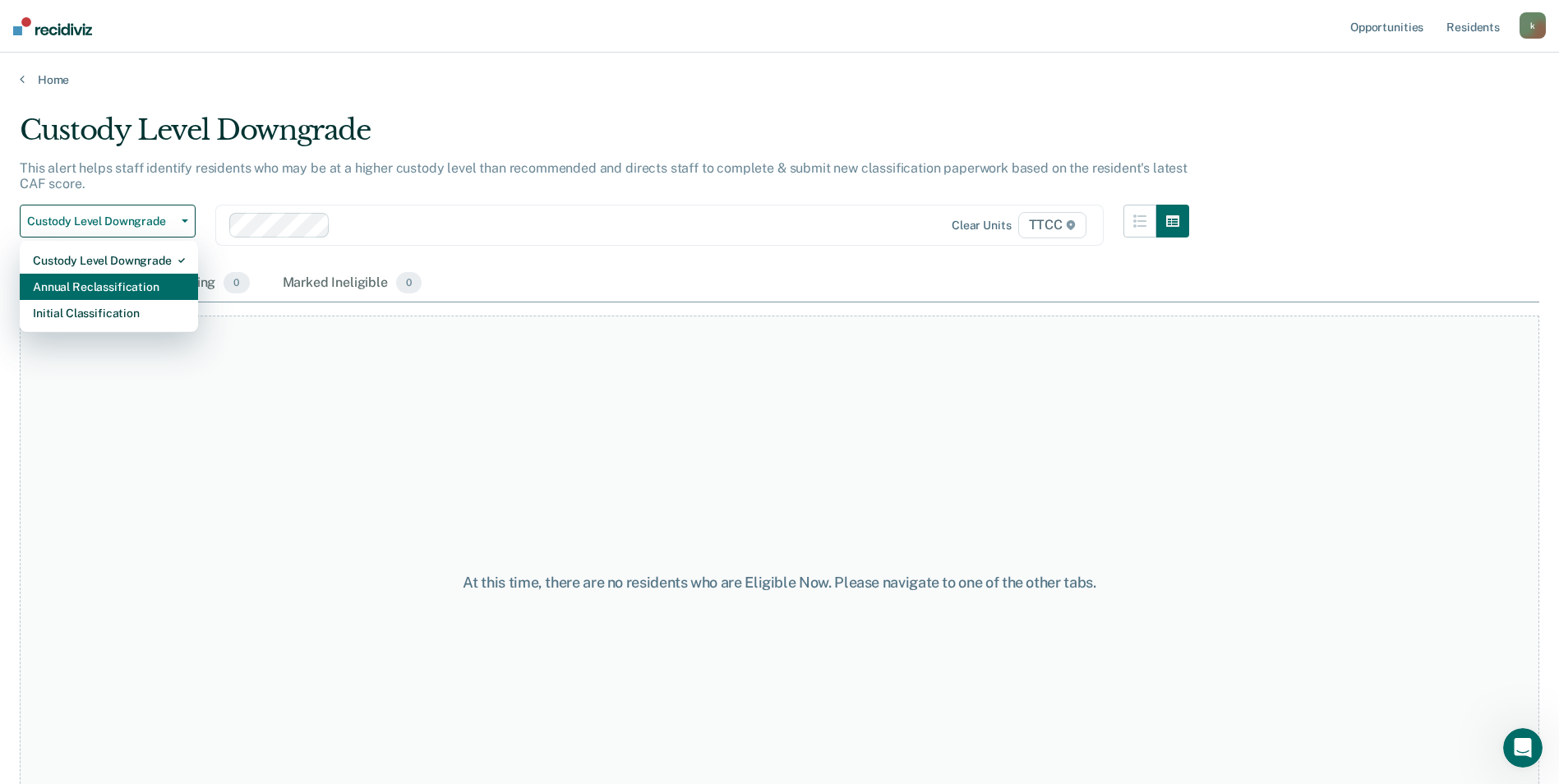
click at [132, 282] on div "Annual Reclassification" at bounding box center [109, 287] width 152 height 26
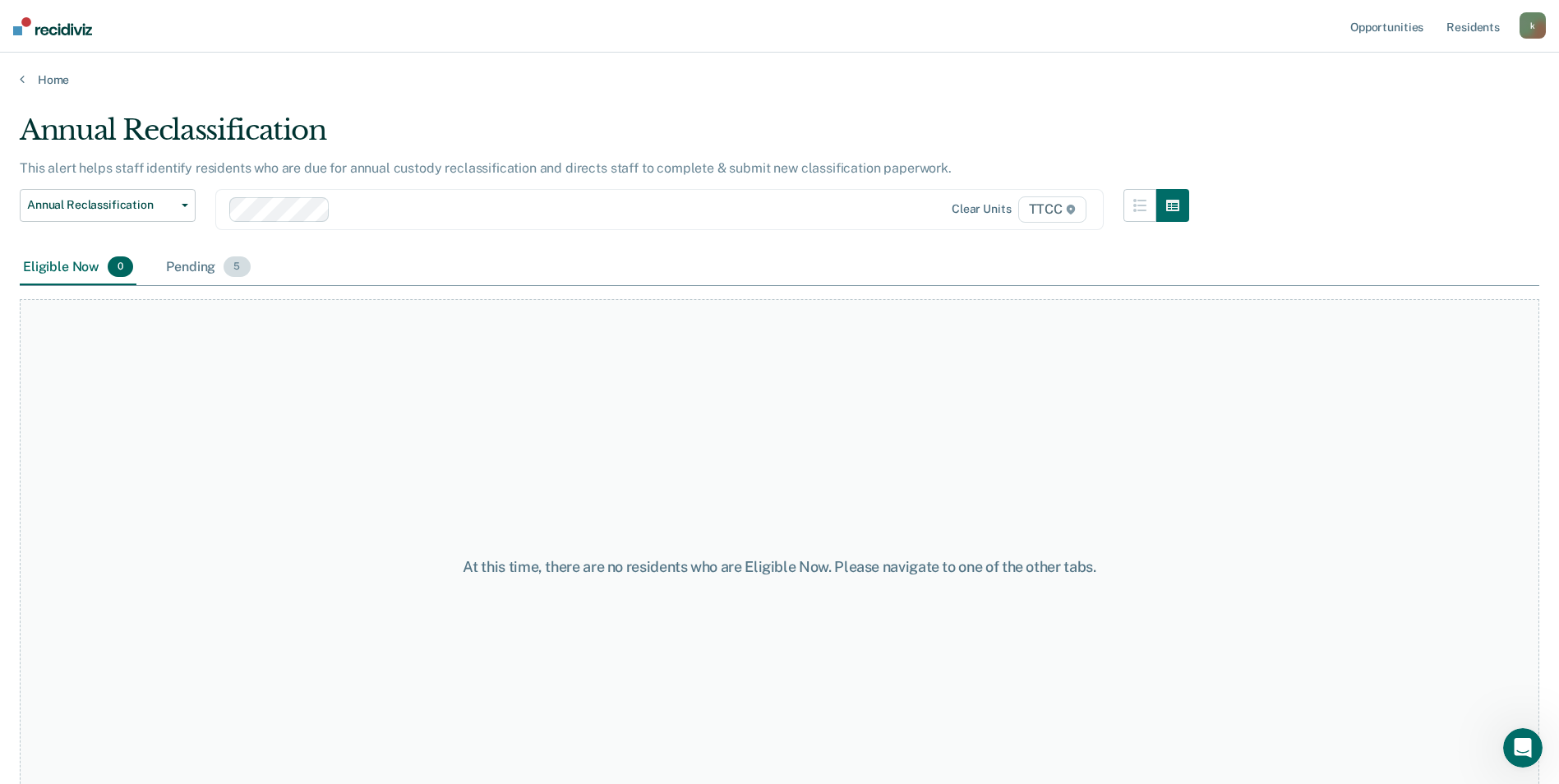
click at [213, 262] on div "Pending 5" at bounding box center [208, 268] width 90 height 36
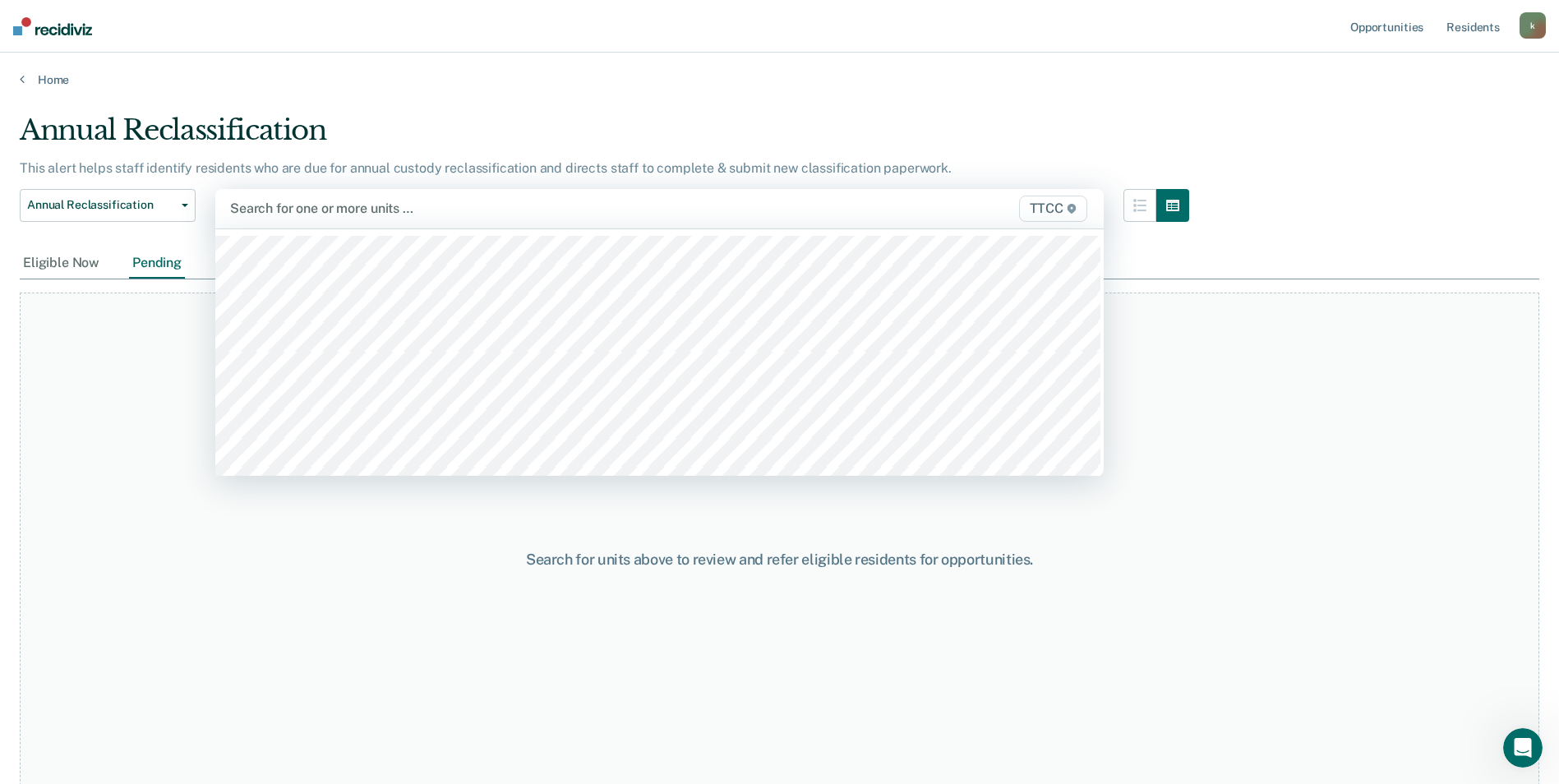
click at [280, 212] on div at bounding box center [529, 208] width 600 height 19
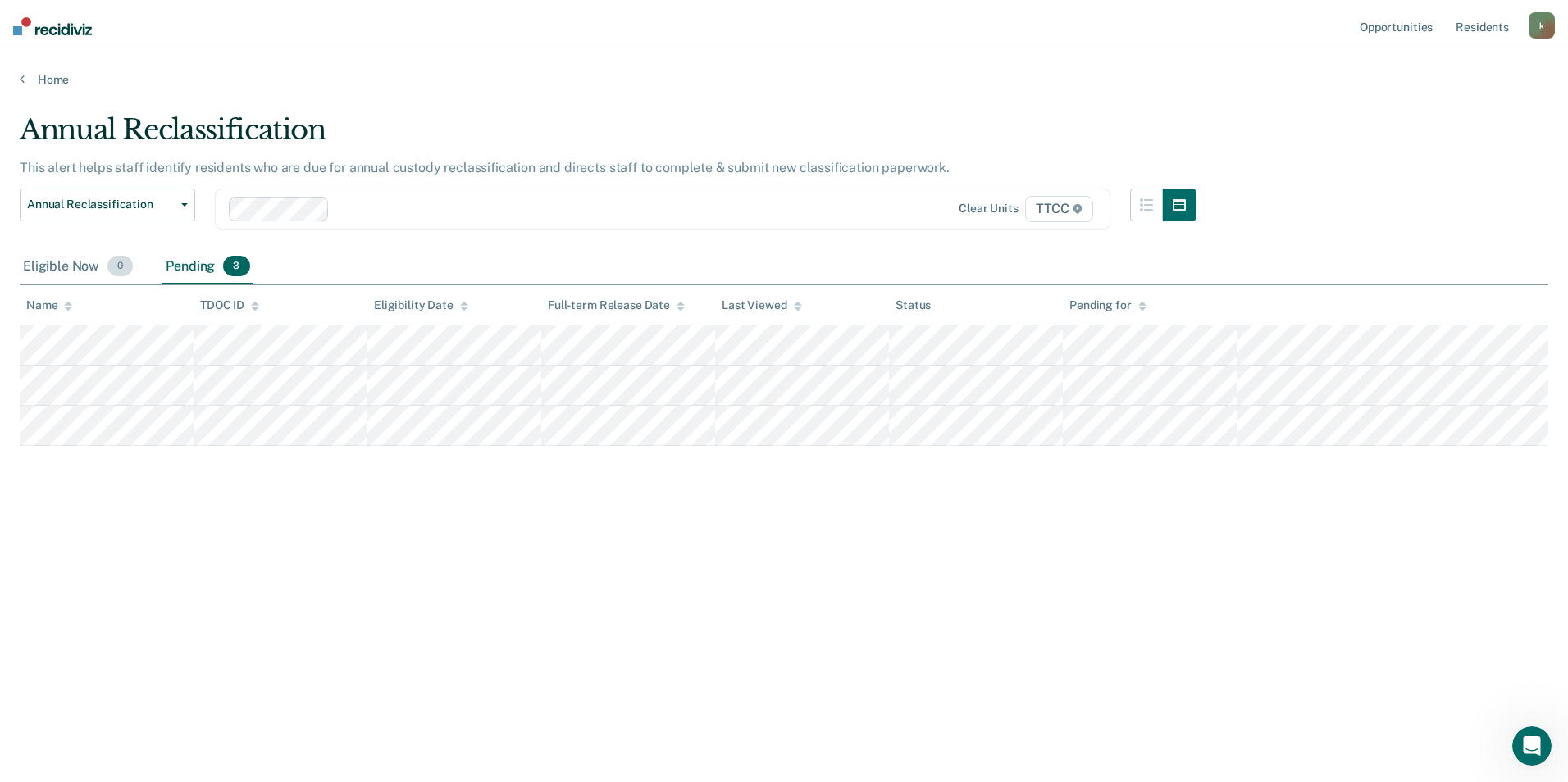
click at [63, 267] on div "Eligible Now 0" at bounding box center [78, 267] width 116 height 36
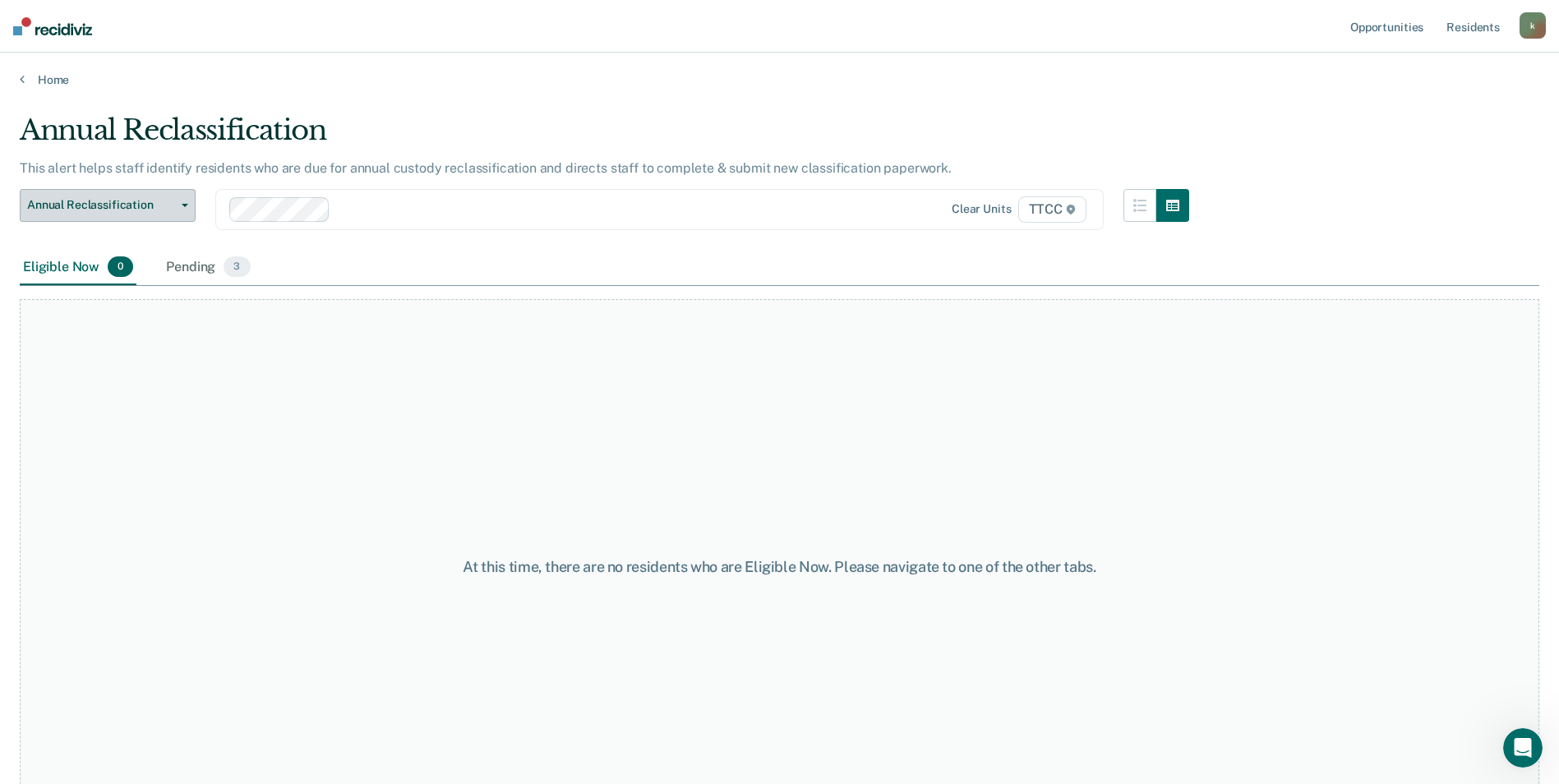
click at [186, 207] on button "Annual Reclassification" at bounding box center [108, 206] width 176 height 33
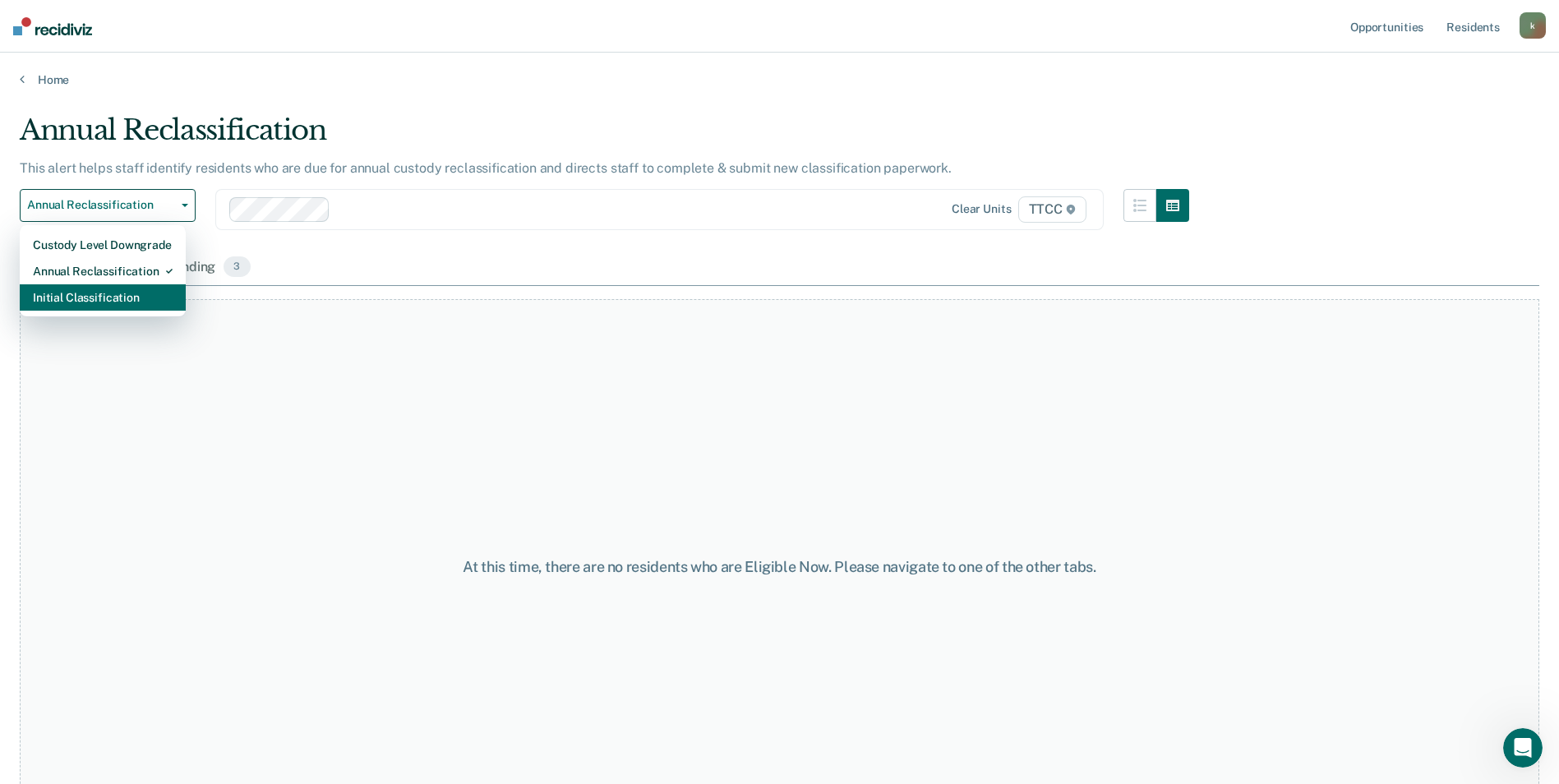
click at [103, 297] on div "Initial Classification" at bounding box center [103, 298] width 140 height 26
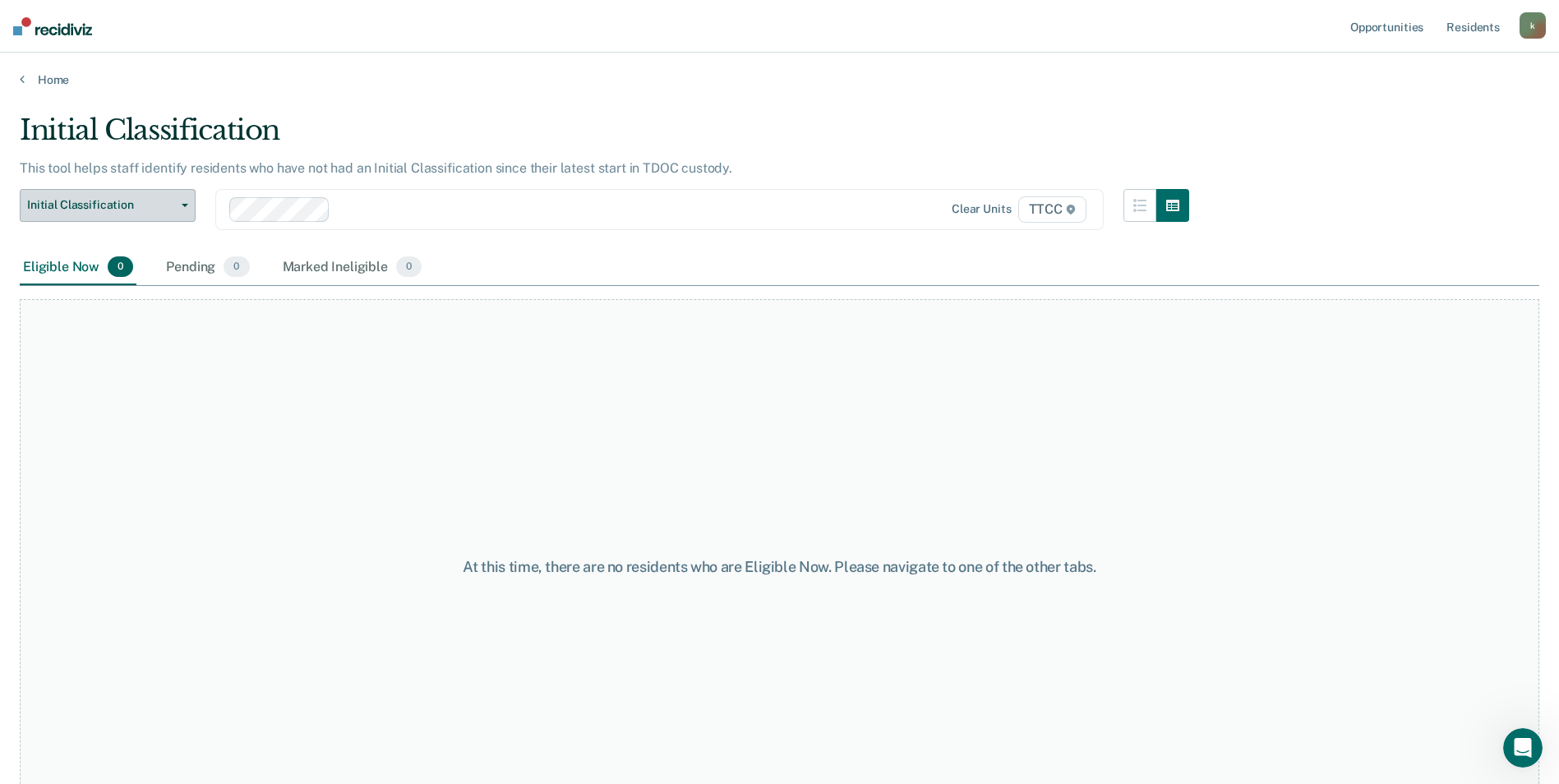
click at [185, 200] on button "Initial Classification" at bounding box center [108, 206] width 176 height 33
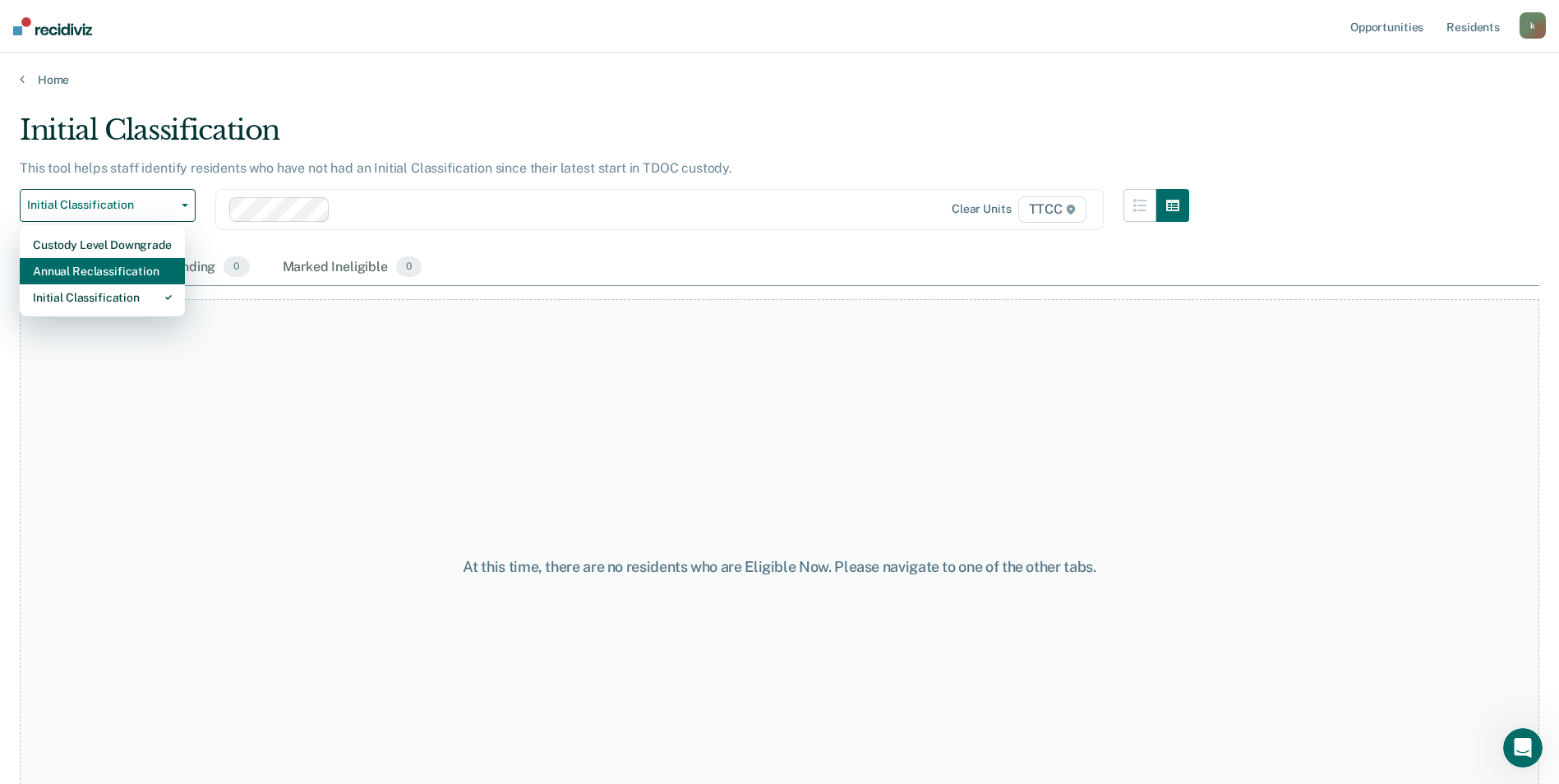
click at [136, 274] on div "Annual Reclassification" at bounding box center [103, 271] width 139 height 26
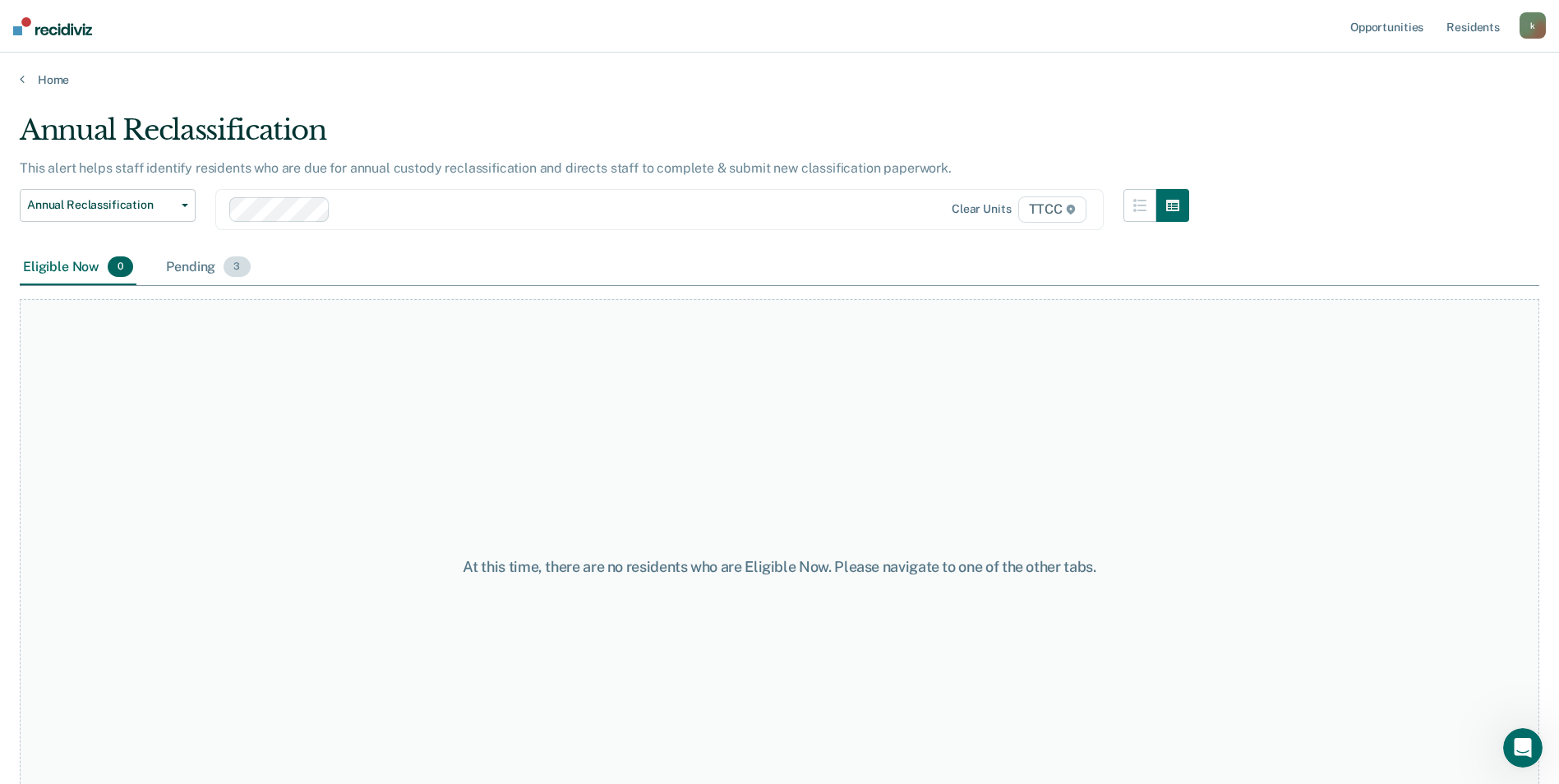
click at [210, 265] on div "Pending 3" at bounding box center [208, 268] width 90 height 36
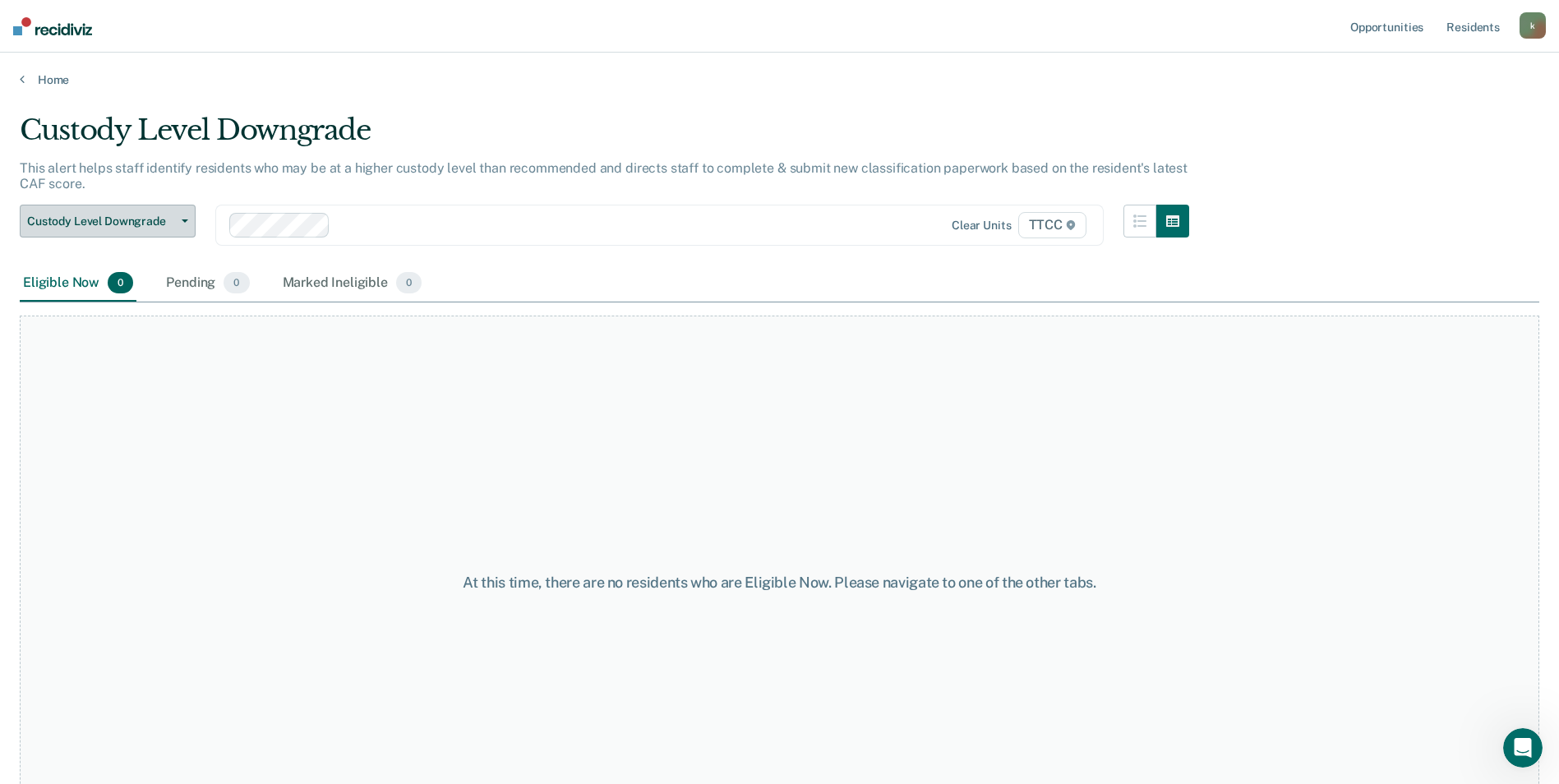
click at [181, 220] on span "button" at bounding box center [182, 221] width 13 height 3
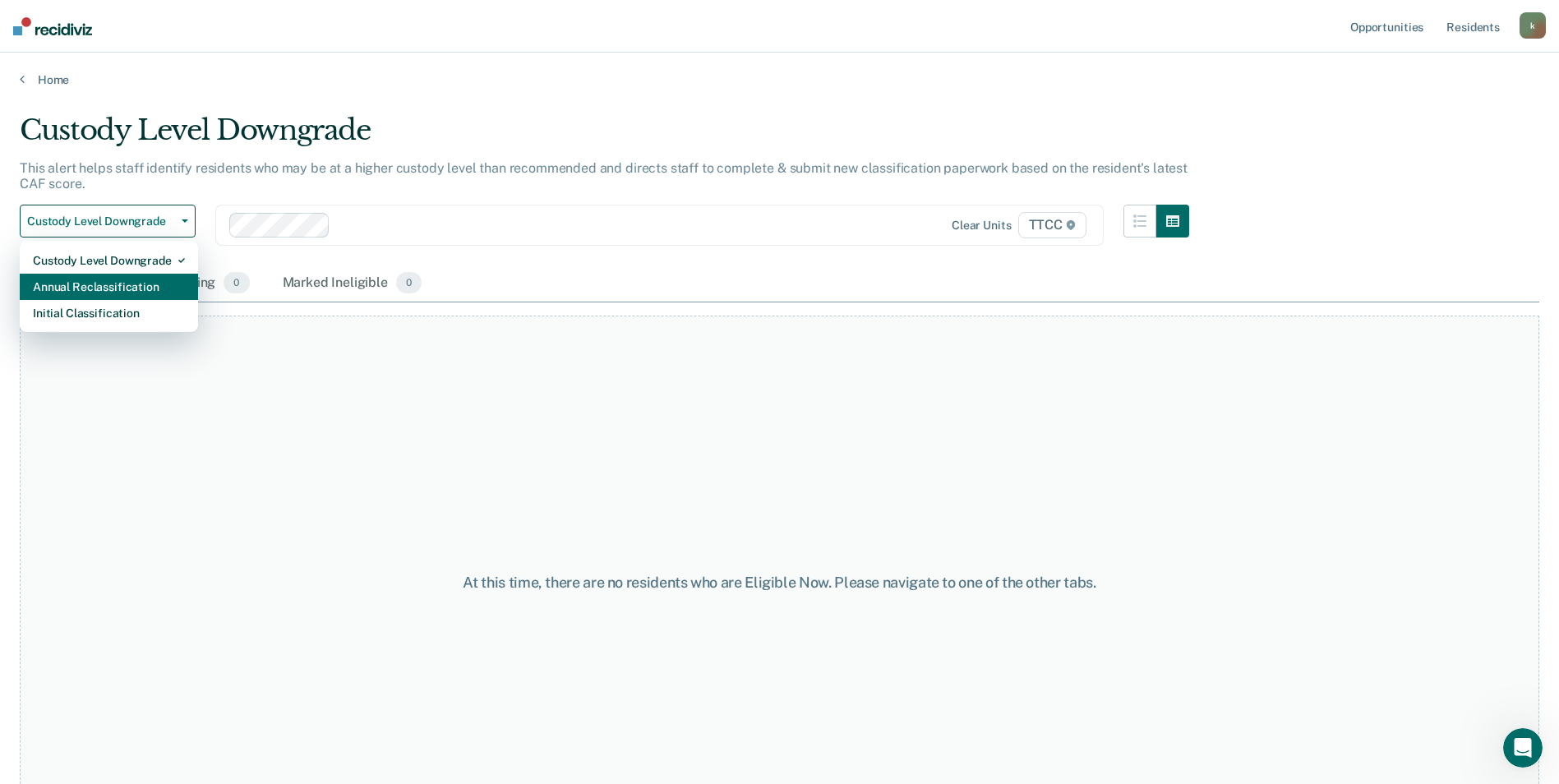
click at [153, 289] on div "Annual Reclassification" at bounding box center [109, 287] width 152 height 26
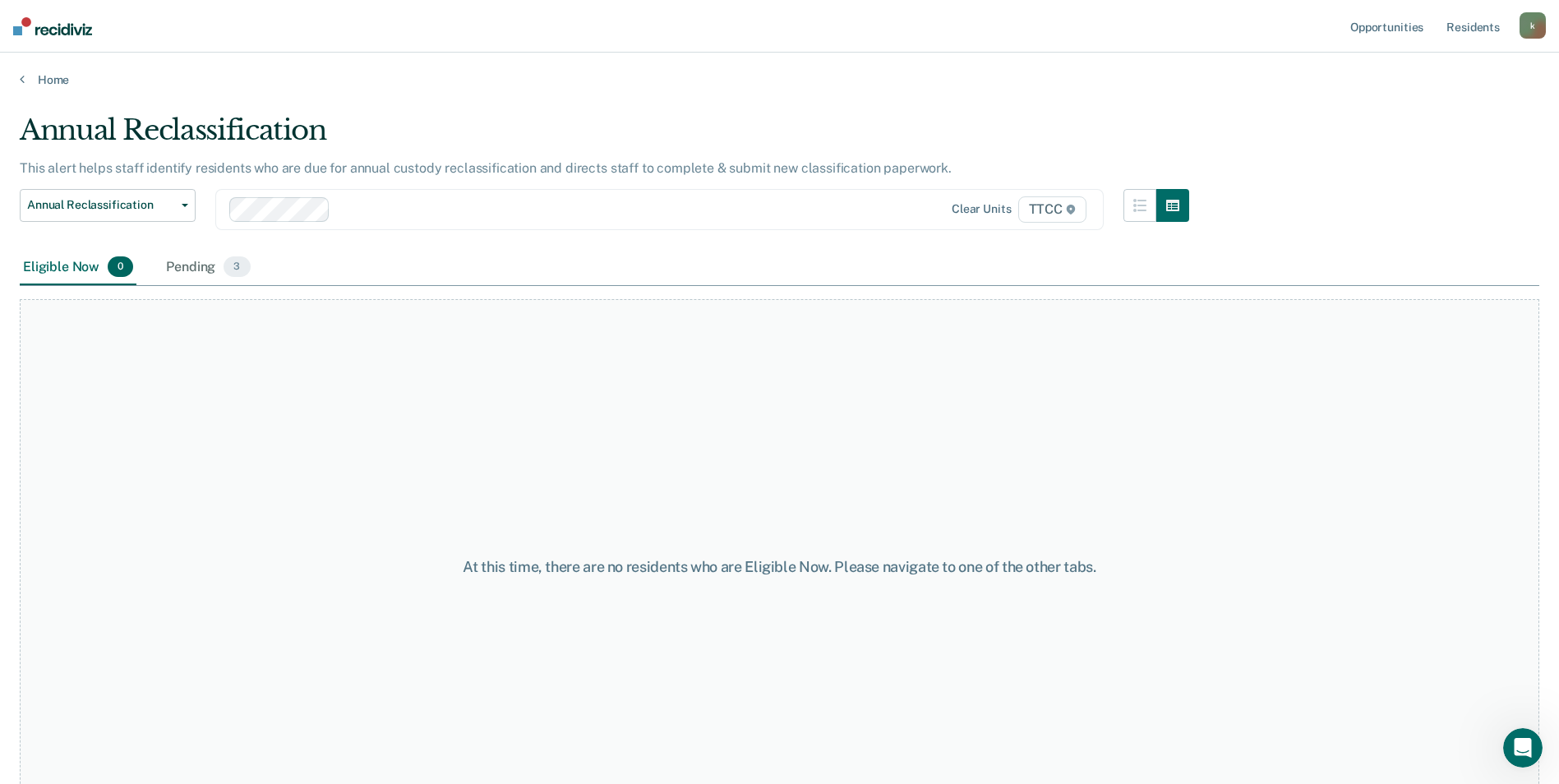
click at [375, 212] on div at bounding box center [583, 208] width 493 height 19
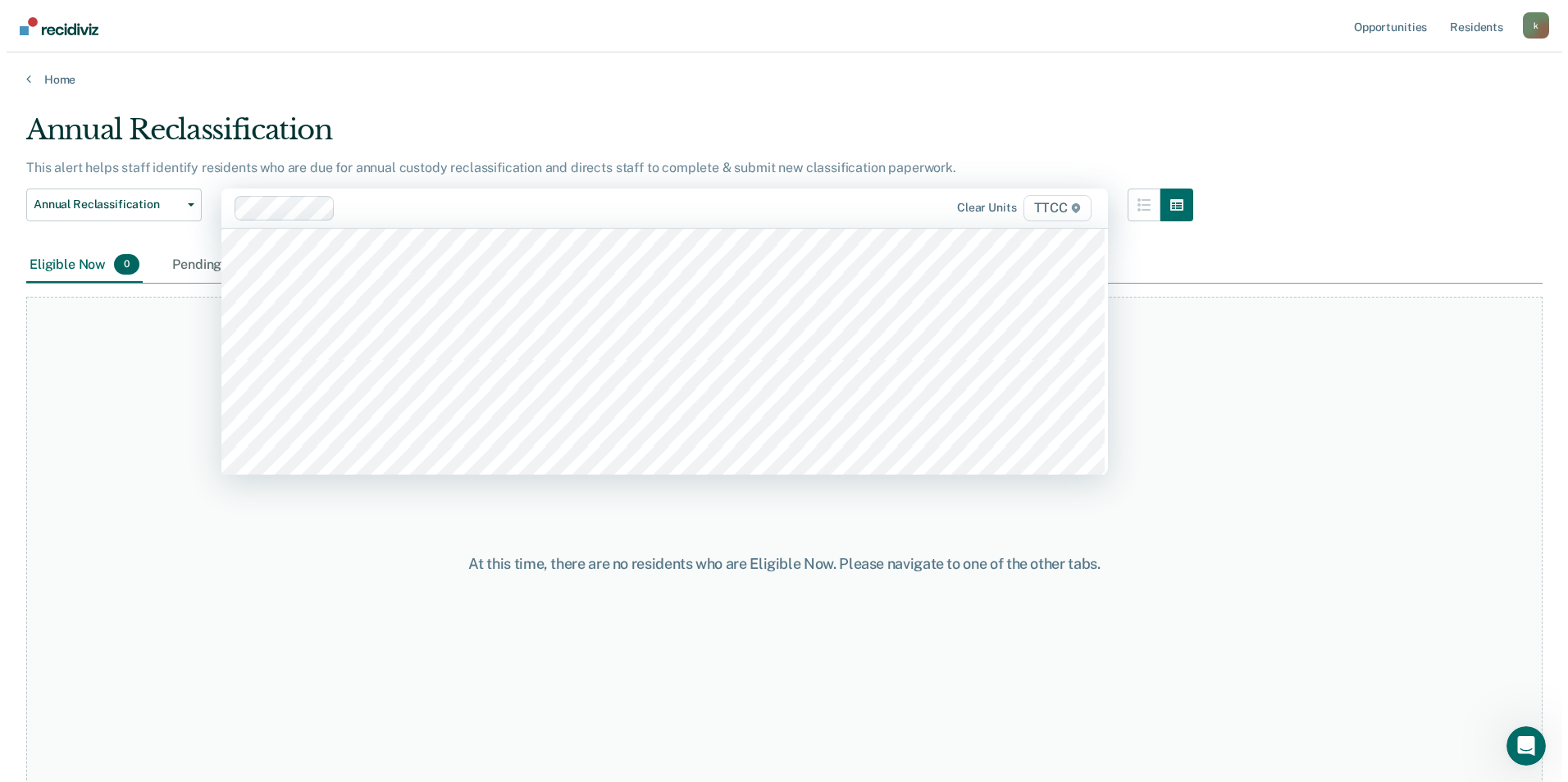
scroll to position [11885, 0]
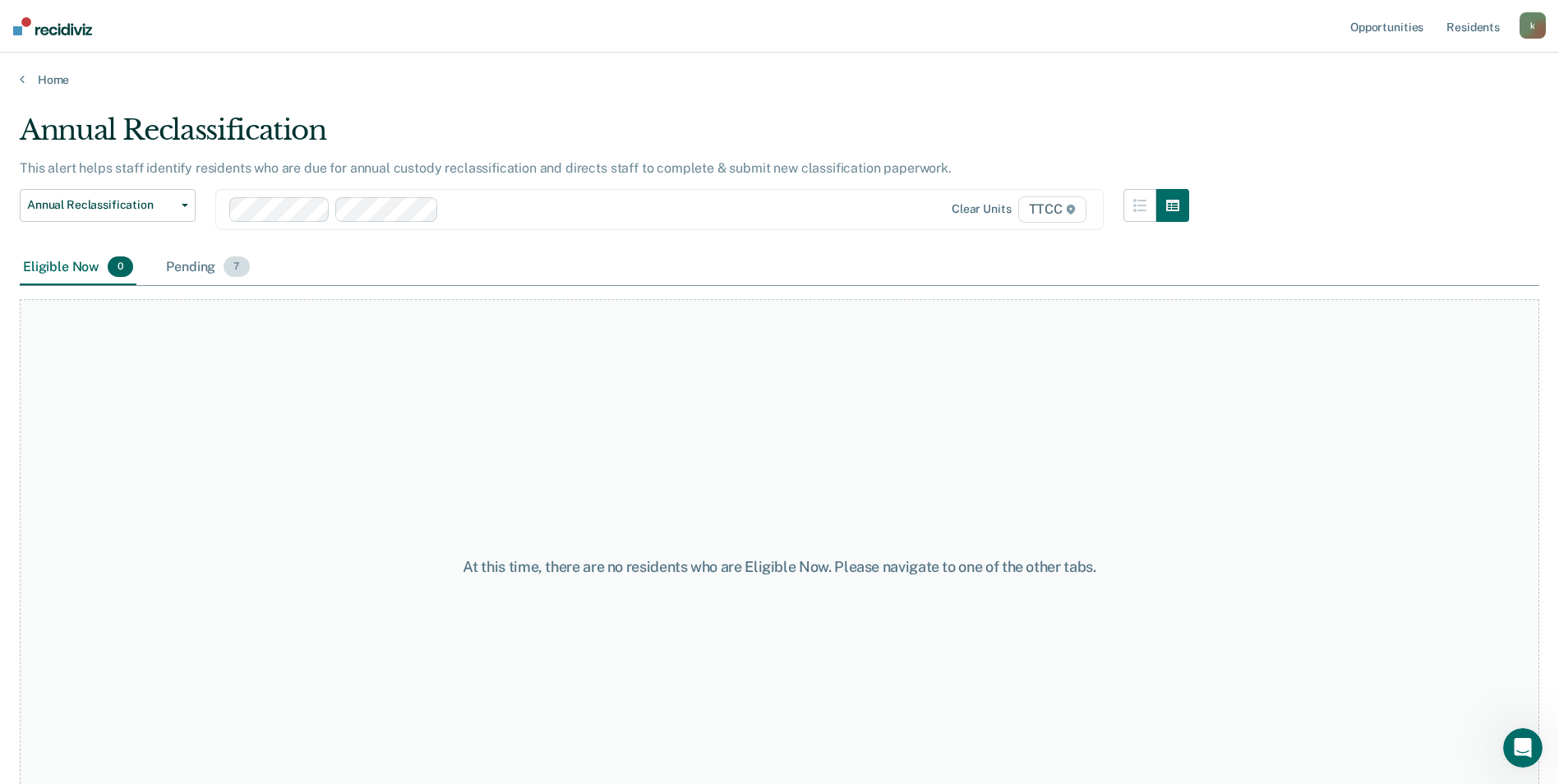
click at [206, 270] on div "Pending 7" at bounding box center [208, 268] width 89 height 36
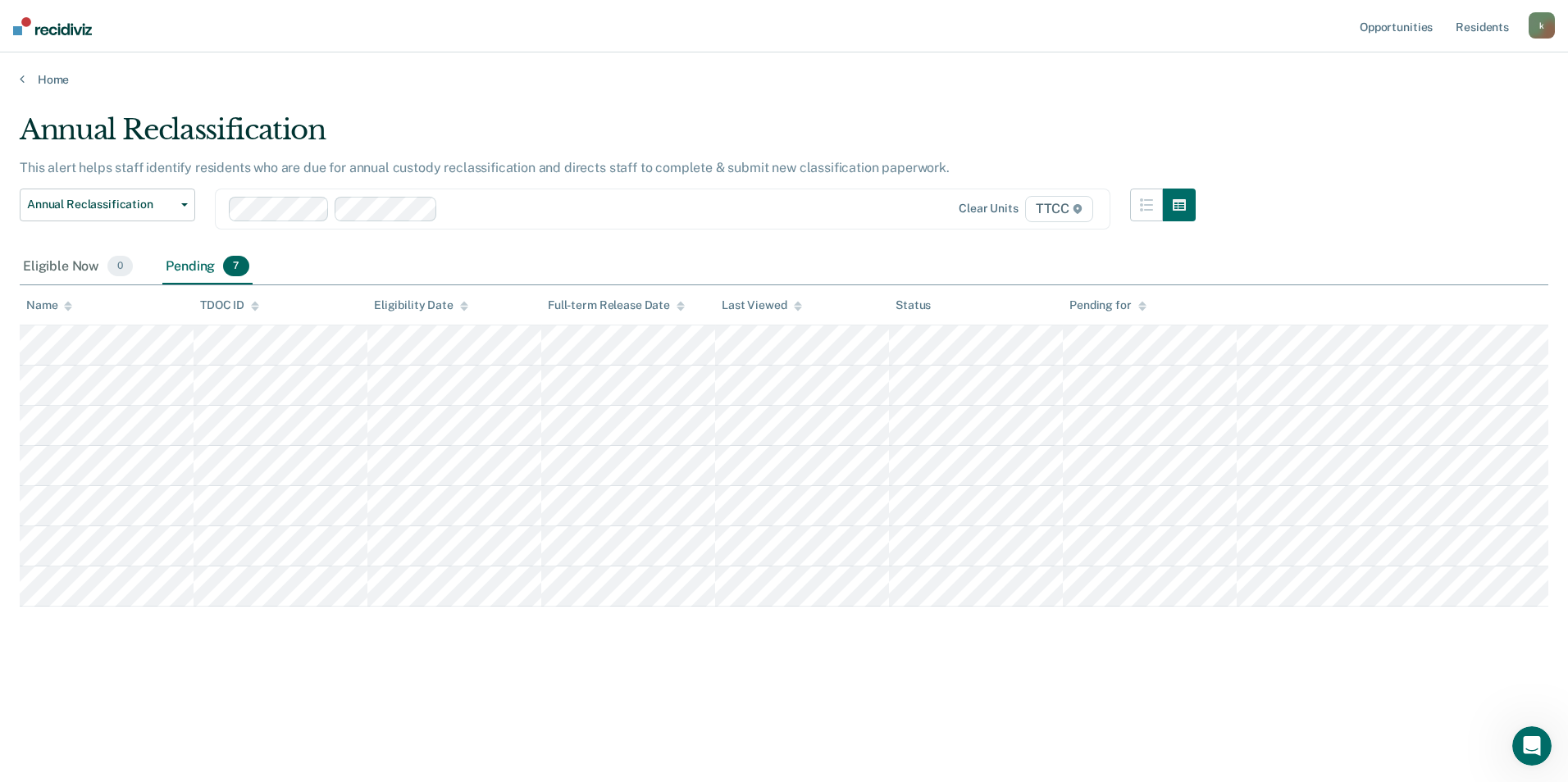
click at [475, 216] on div at bounding box center [640, 208] width 390 height 19
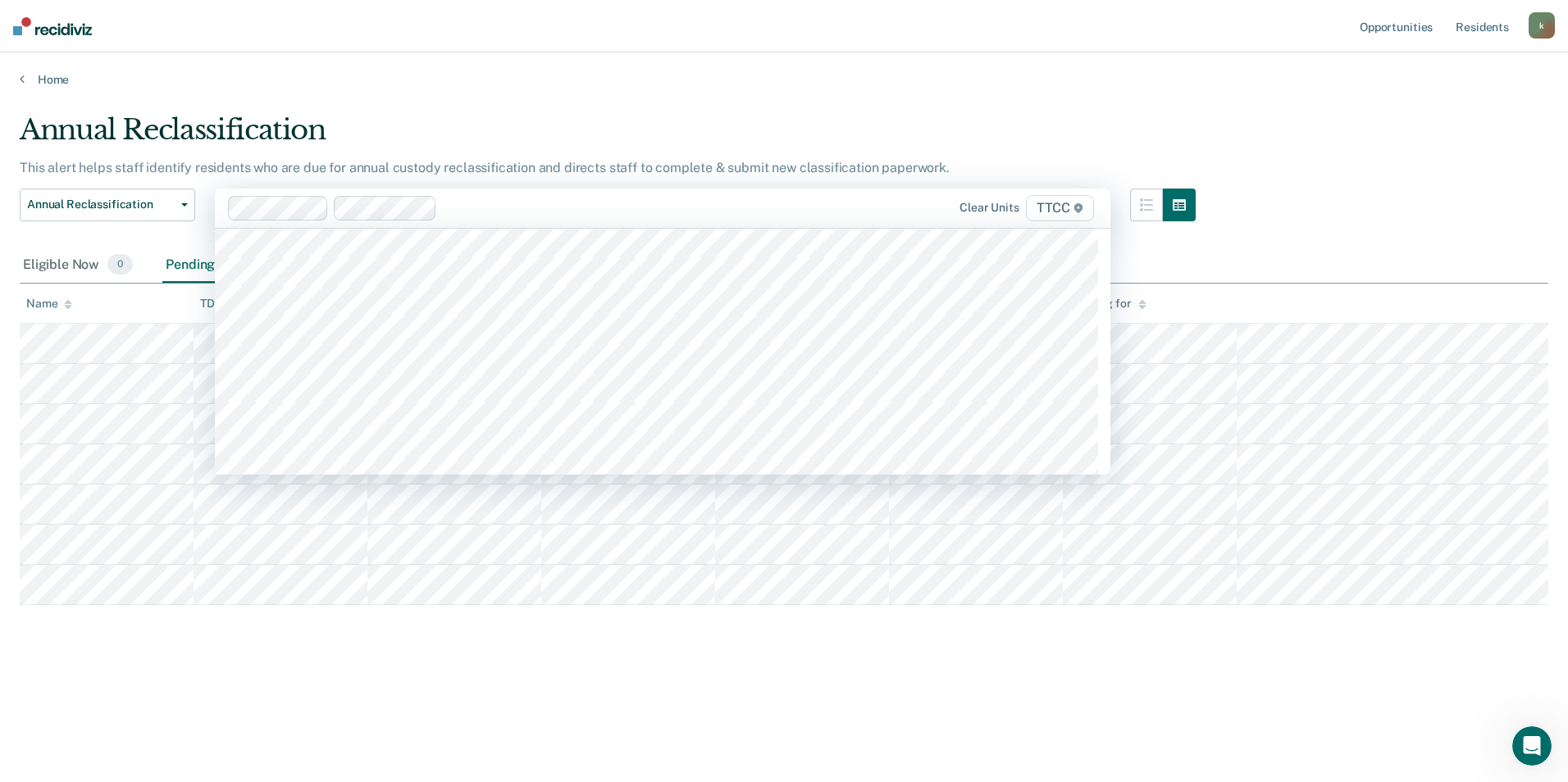
scroll to position [11967, 0]
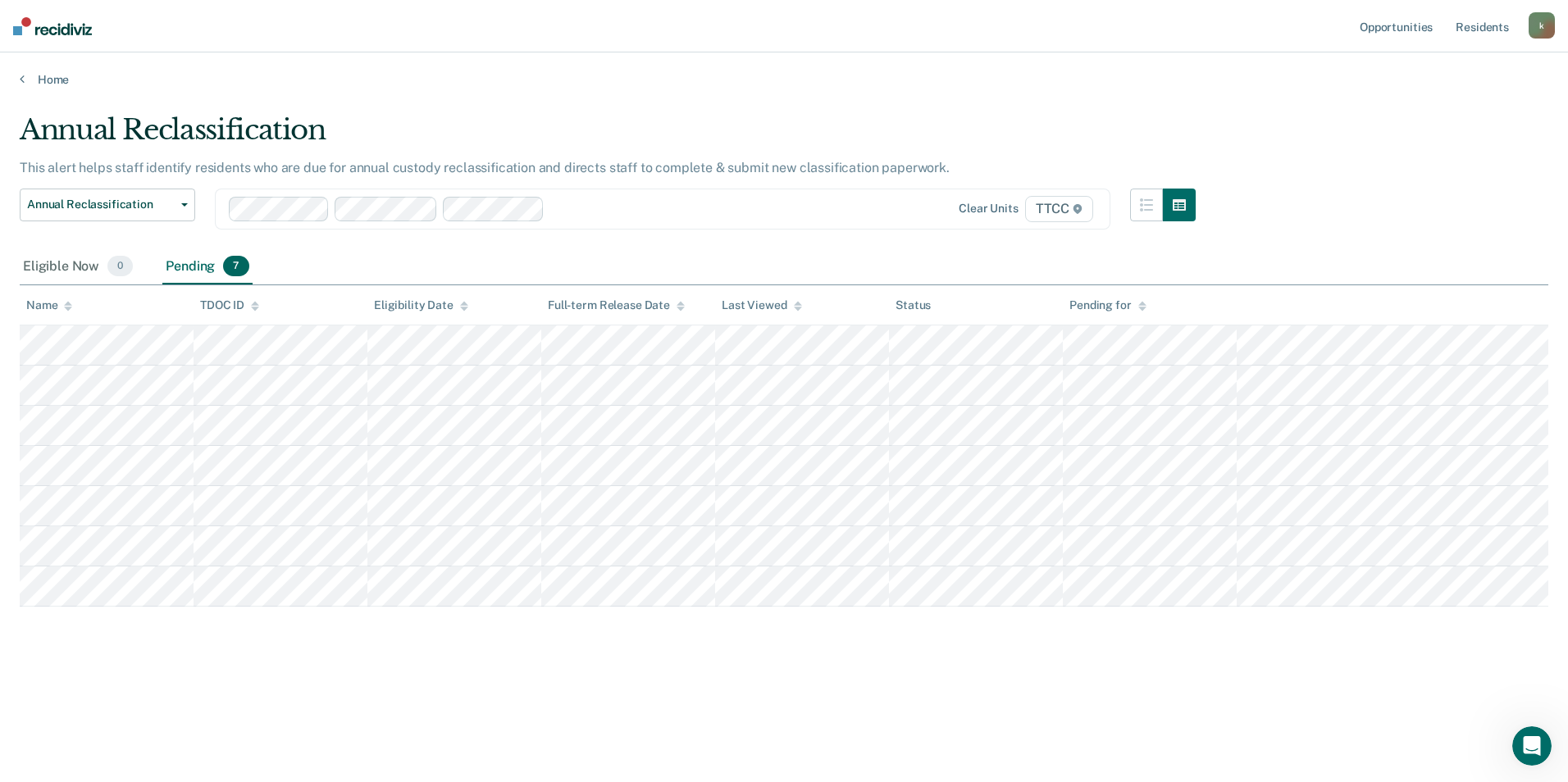
click at [215, 266] on div "Pending 7" at bounding box center [207, 267] width 89 height 36
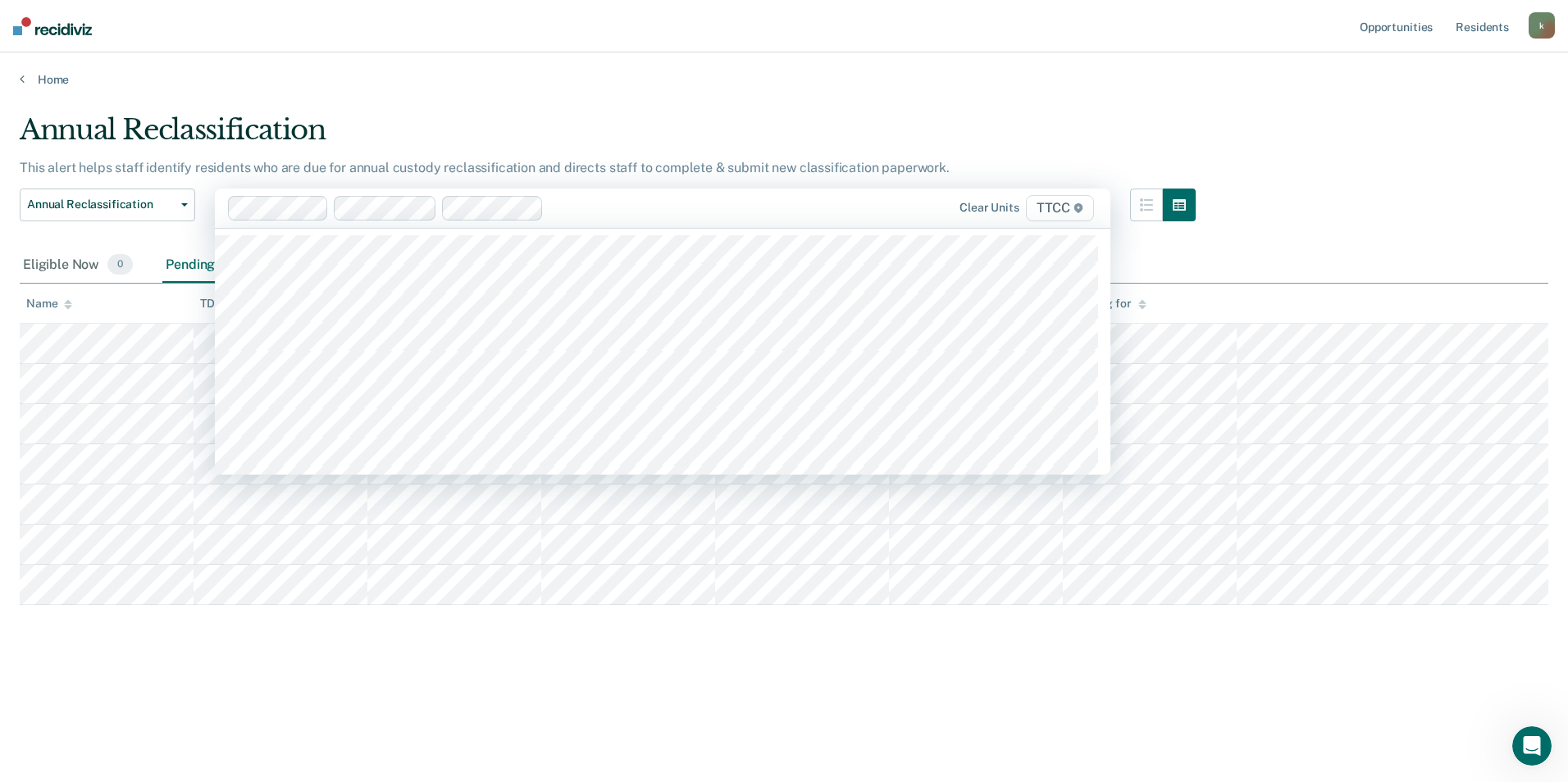
click at [601, 223] on div "Clear units TTCC" at bounding box center [662, 209] width 895 height 40
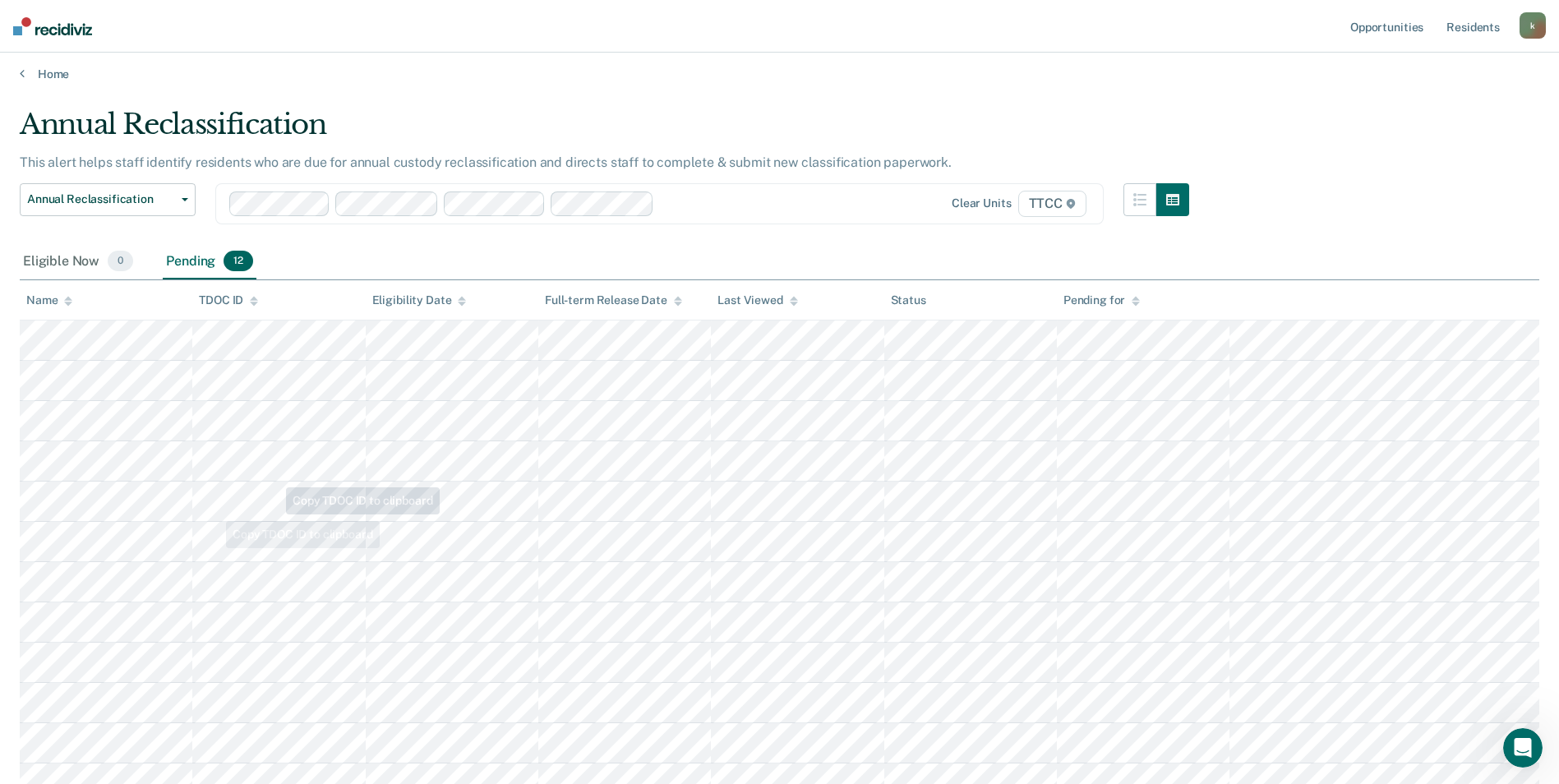
scroll to position [0, 0]
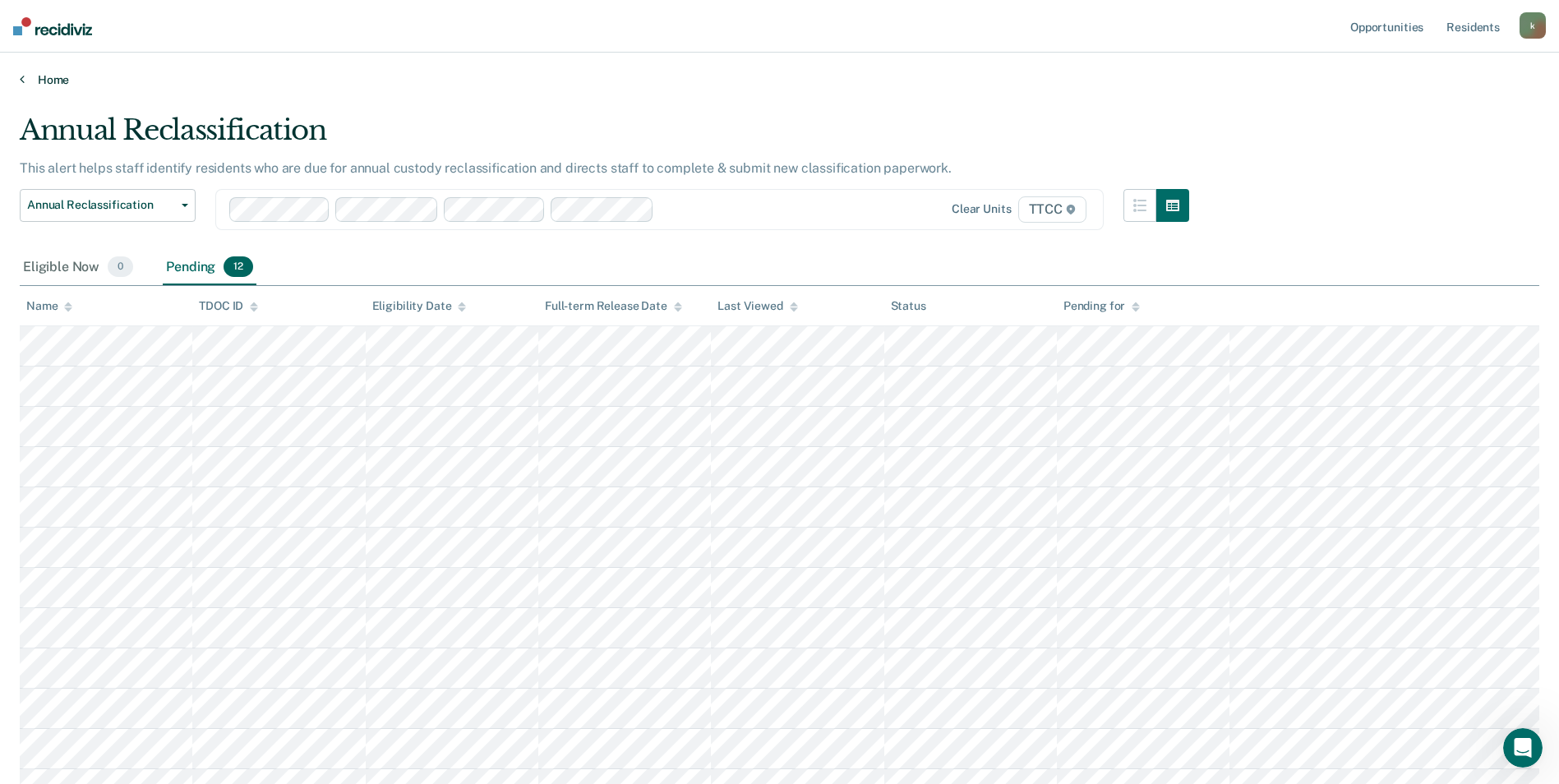
click at [22, 76] on icon at bounding box center [22, 79] width 5 height 13
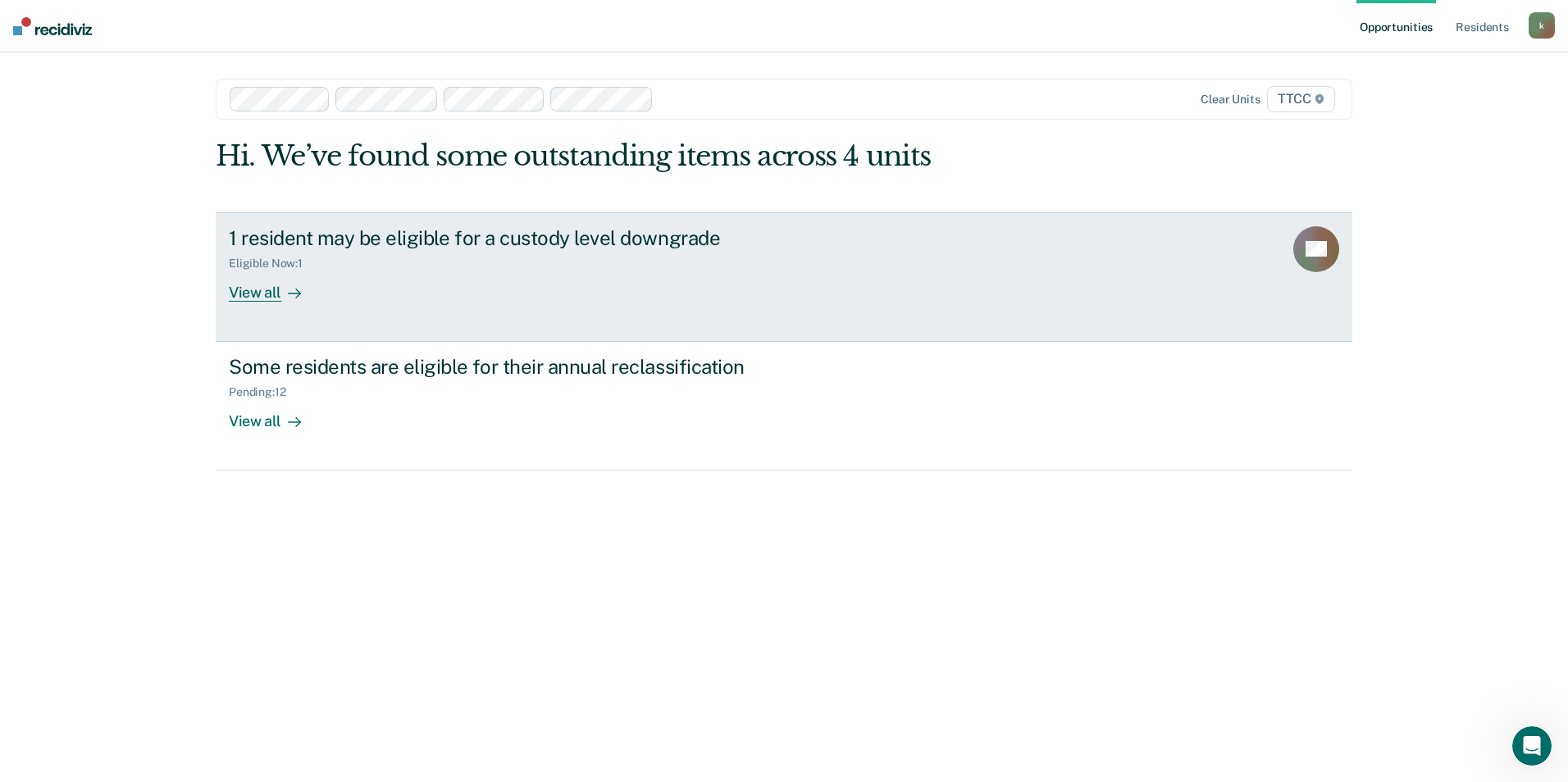
click at [282, 297] on div at bounding box center [291, 292] width 20 height 19
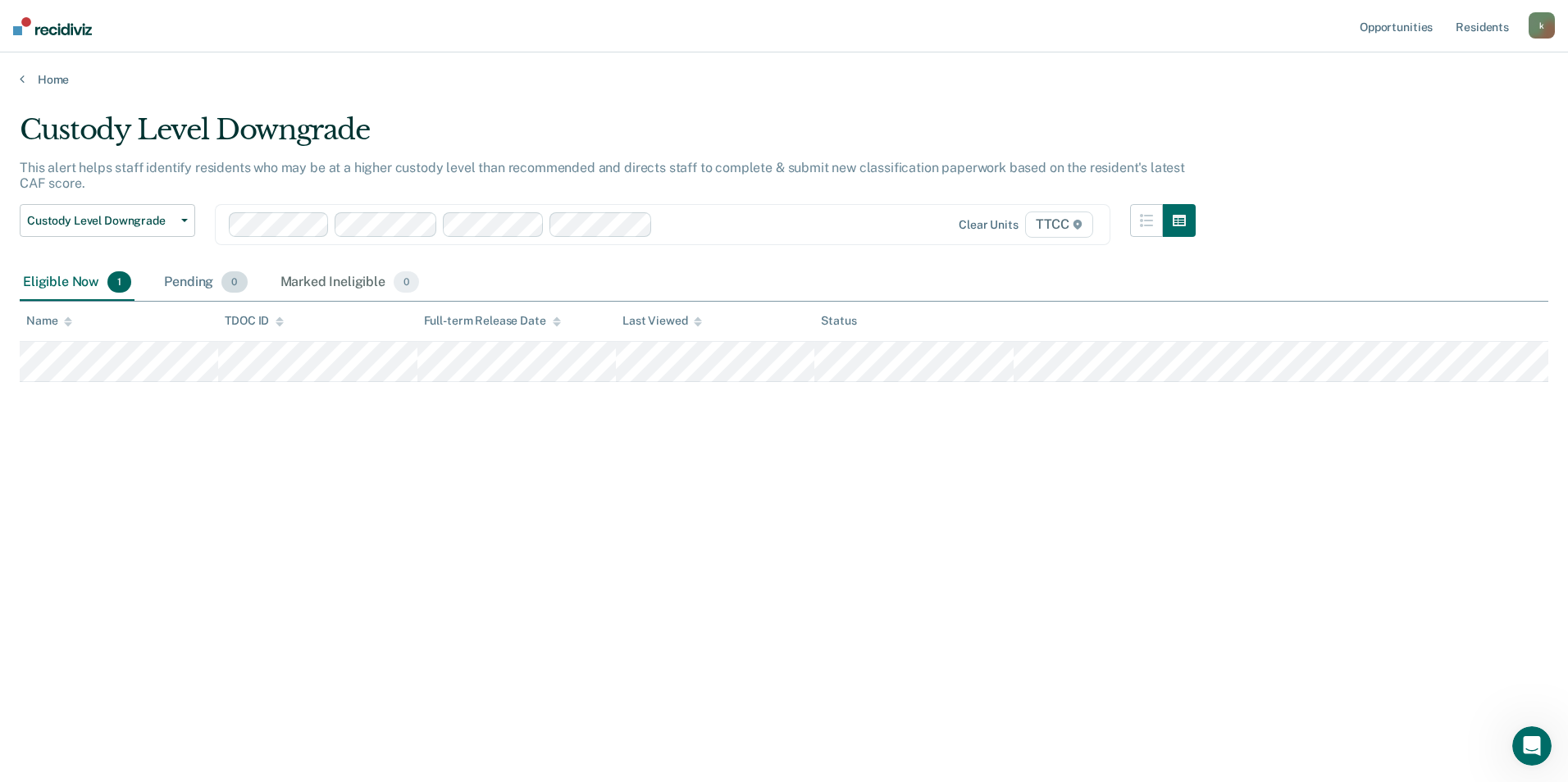
click at [188, 277] on div "Pending 0" at bounding box center [205, 283] width 89 height 36
